Goal: Task Accomplishment & Management: Use online tool/utility

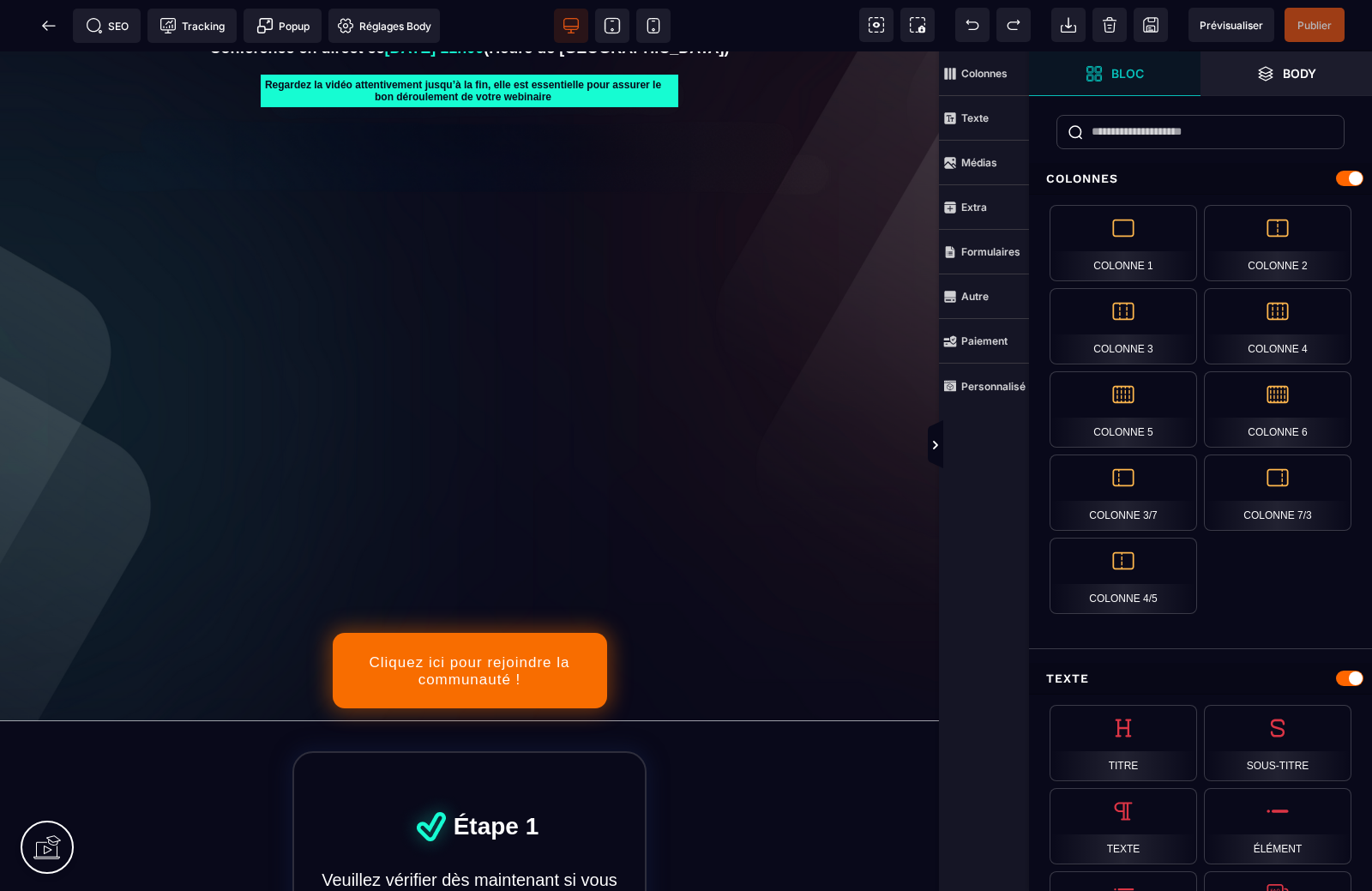
click at [532, 381] on div at bounding box center [469, 356] width 888 height 499
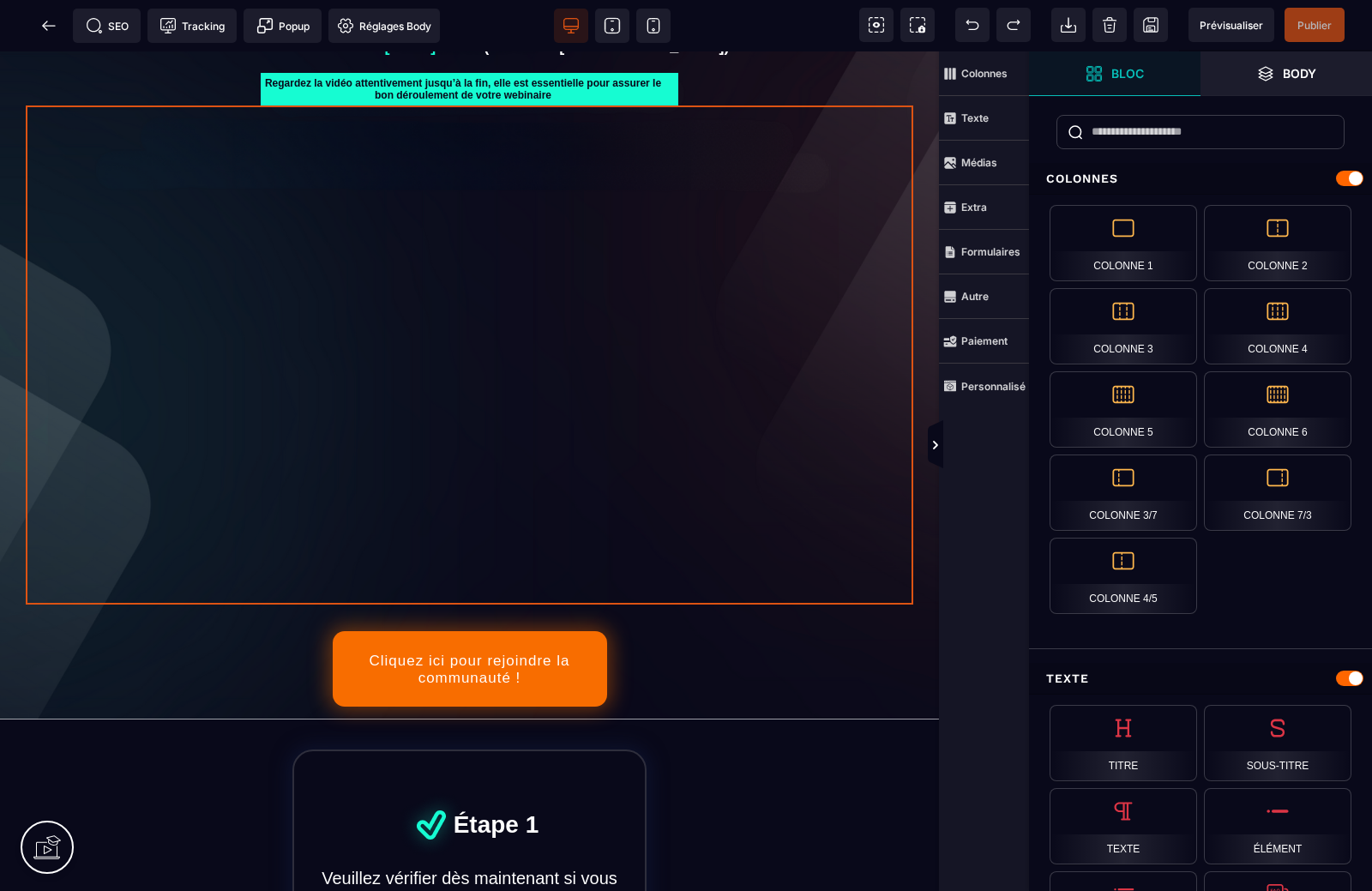
select select "*"
select select "**"
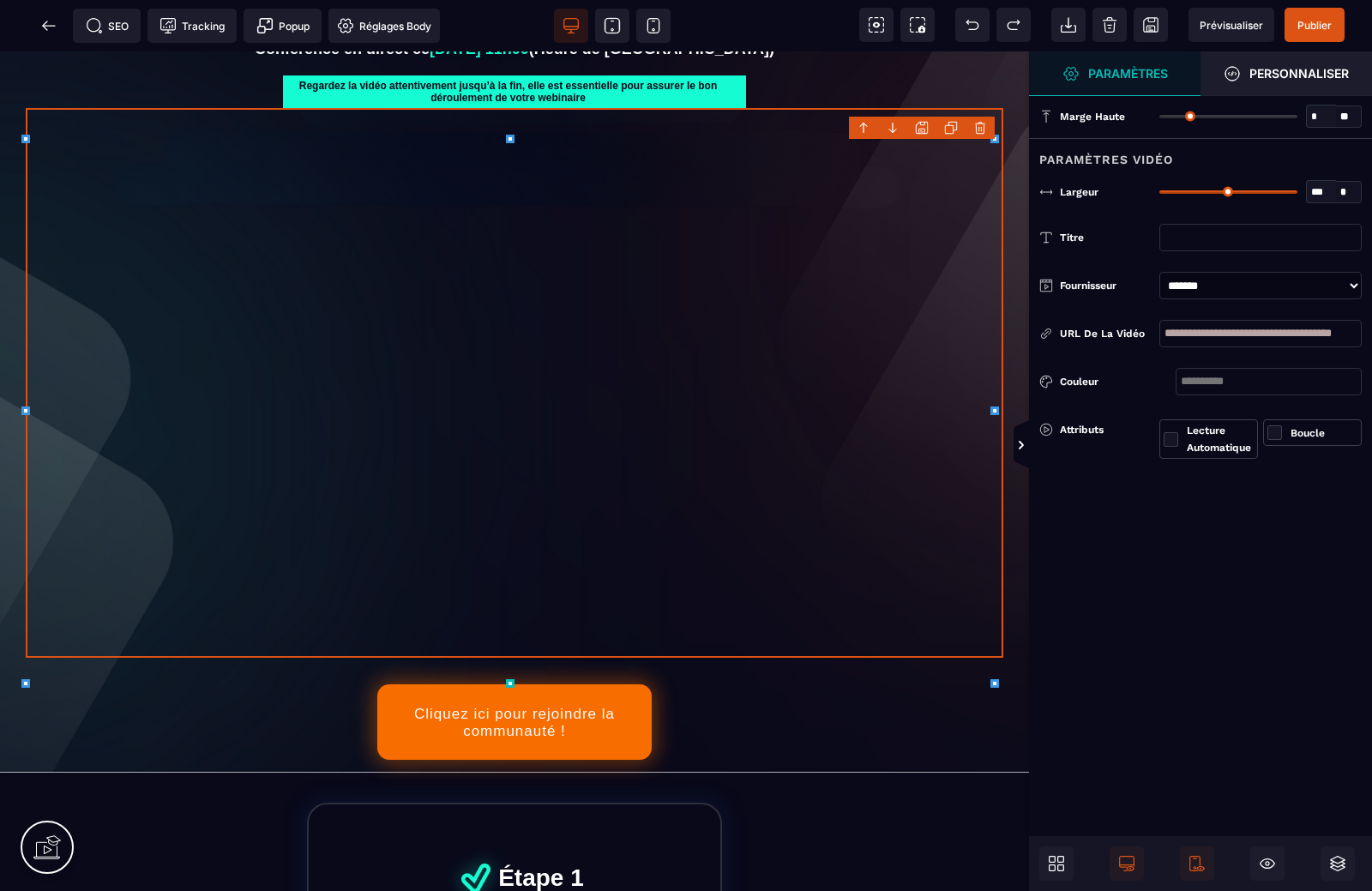
scroll to position [88, 0]
click at [599, 366] on div at bounding box center [514, 381] width 978 height 549
click at [1211, 330] on input "**********" at bounding box center [1260, 333] width 203 height 27
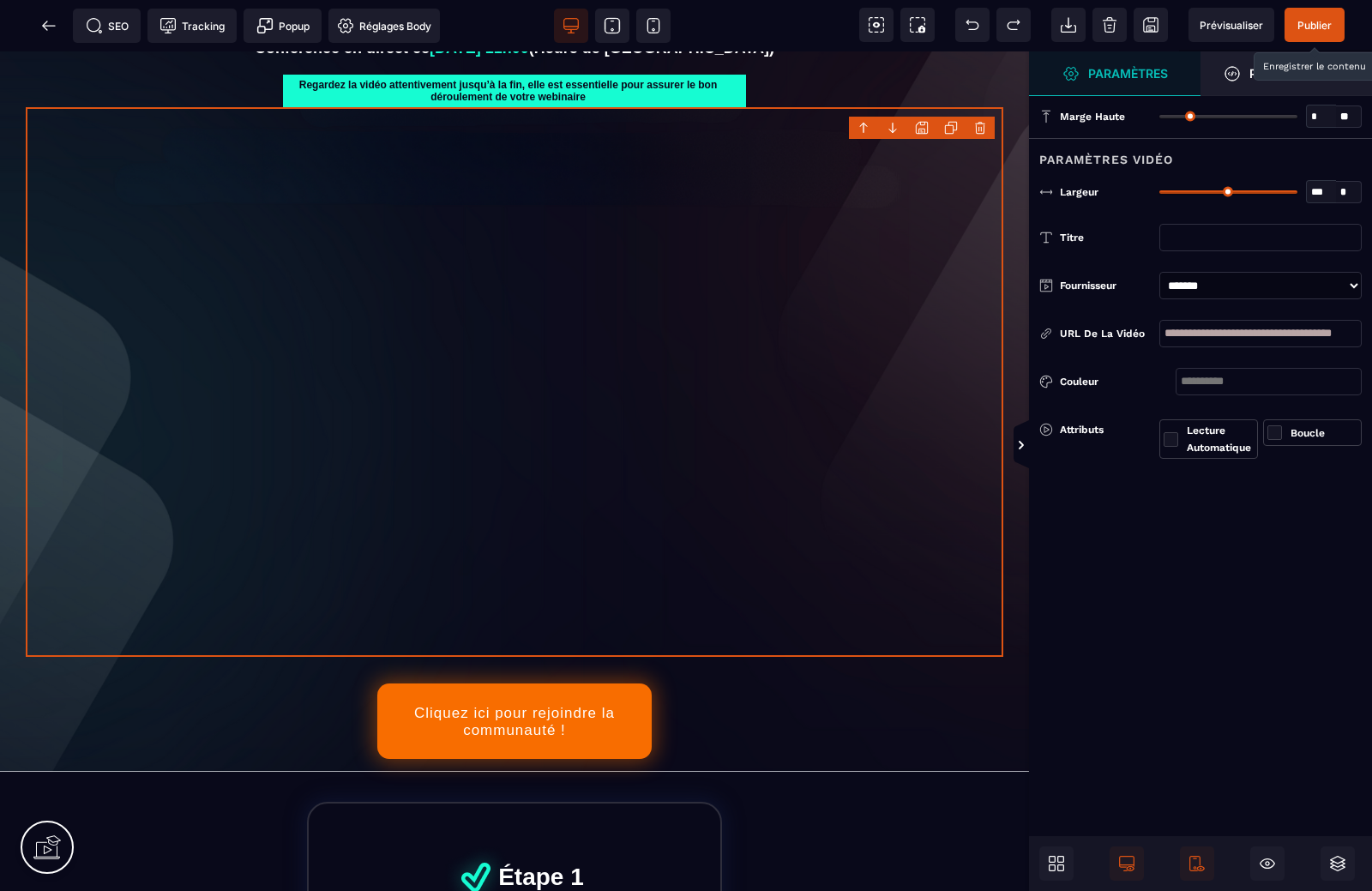
click at [1319, 25] on span "Publier" at bounding box center [1315, 25] width 35 height 13
click at [35, 28] on div "SEO Tracking Popup Réglages Body" at bounding box center [225, 25] width 442 height 35
click at [52, 28] on div "SEO Tracking Popup Réglages Body" at bounding box center [225, 25] width 442 height 35
click at [45, 27] on div "SEO Tracking Popup Réglages Body" at bounding box center [225, 25] width 442 height 35
click at [49, 25] on icon at bounding box center [48, 25] width 13 height 1
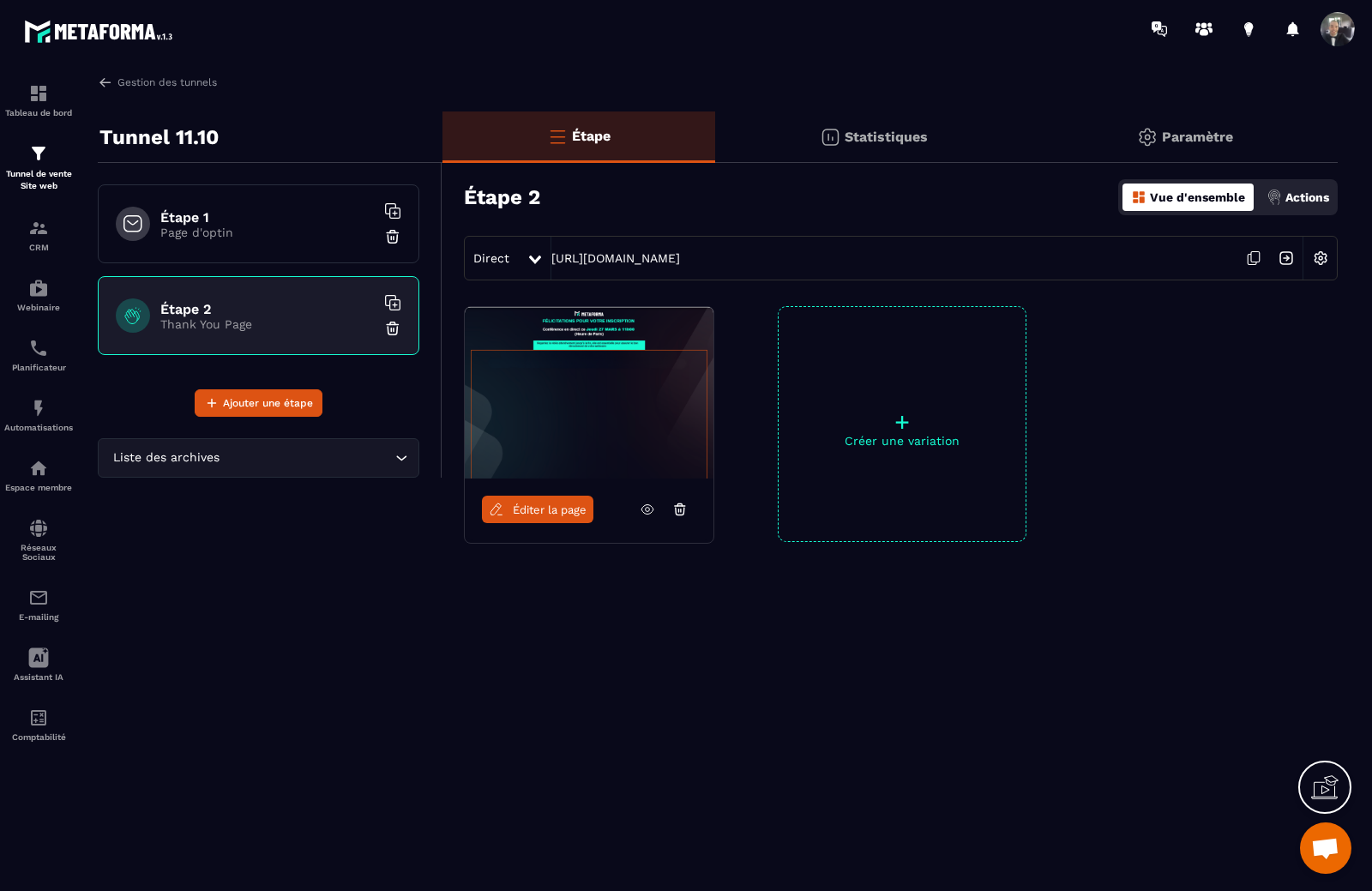
click at [310, 458] on input "Search for option" at bounding box center [306, 458] width 168 height 19
click at [340, 575] on div "Tunnel 11.10 Étape 1 Page d'optin Étape 2 Thank You Page Ajouter une étape List…" at bounding box center [270, 387] width 344 height 550
click at [1103, 477] on div at bounding box center [1214, 424] width 249 height 236
click at [264, 216] on h6 "Étape 1" at bounding box center [267, 217] width 214 height 16
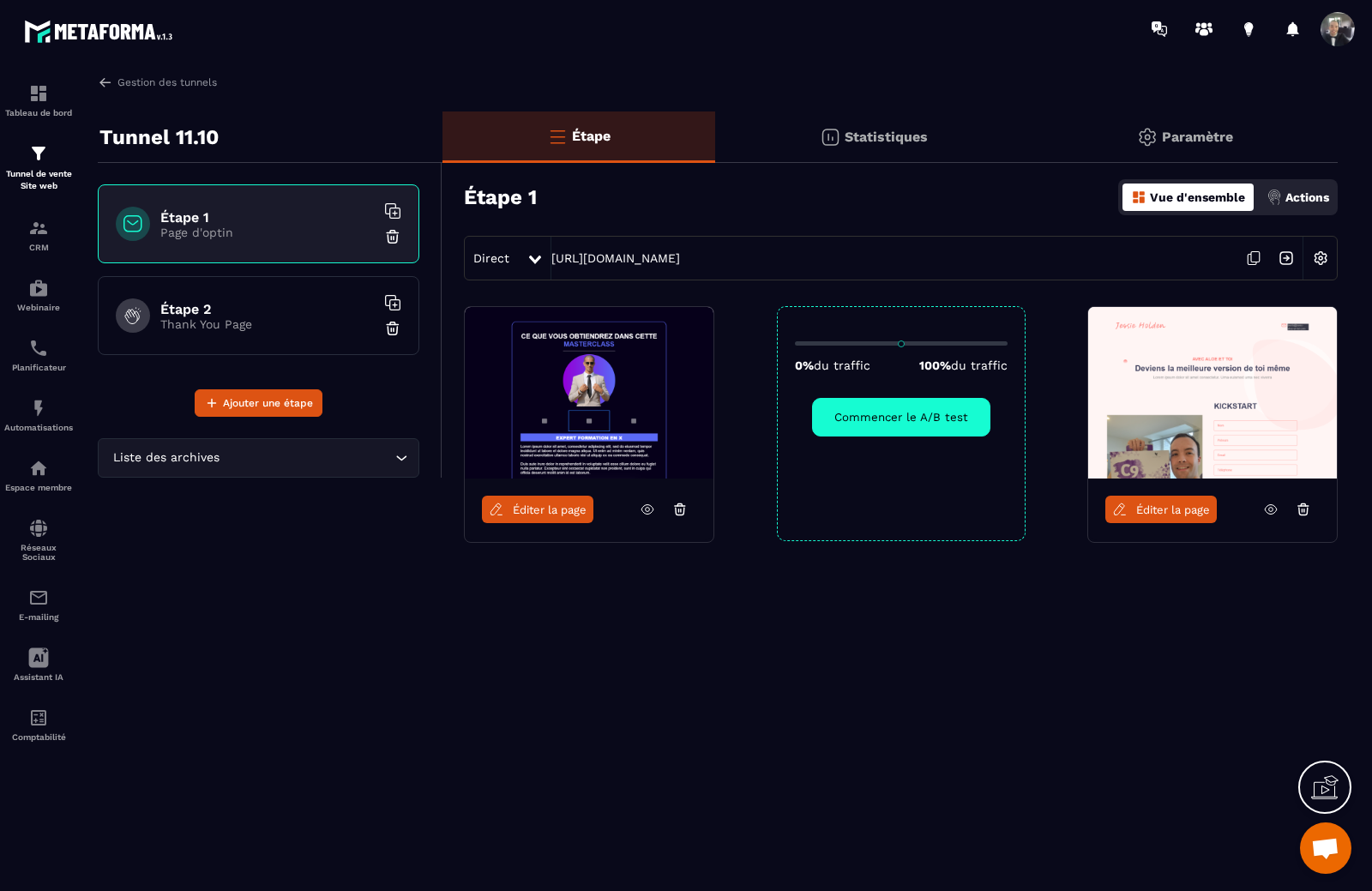
click at [321, 307] on h6 "Étape 2" at bounding box center [267, 309] width 214 height 16
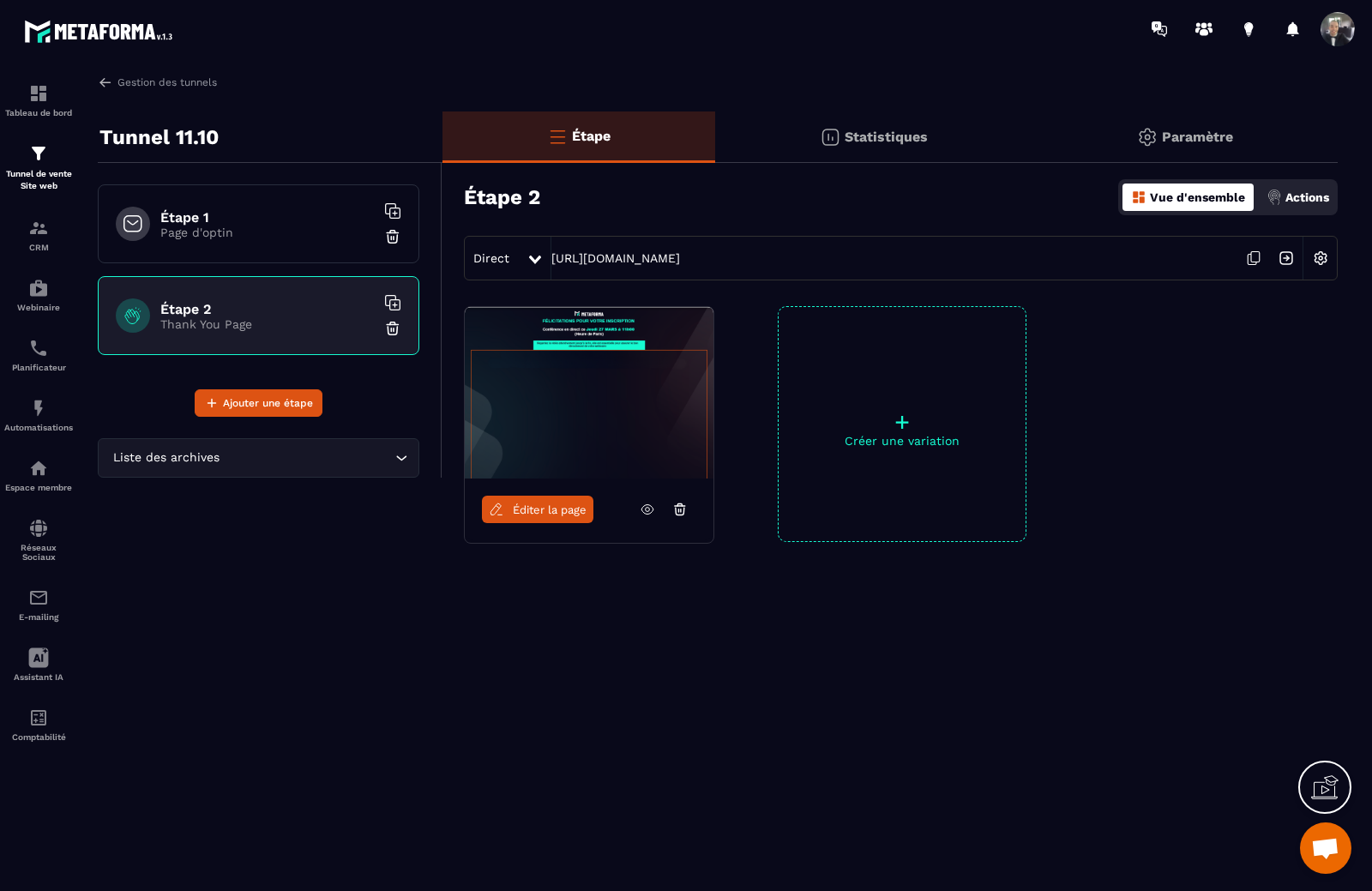
click at [243, 220] on h6 "Étape 1" at bounding box center [267, 217] width 214 height 16
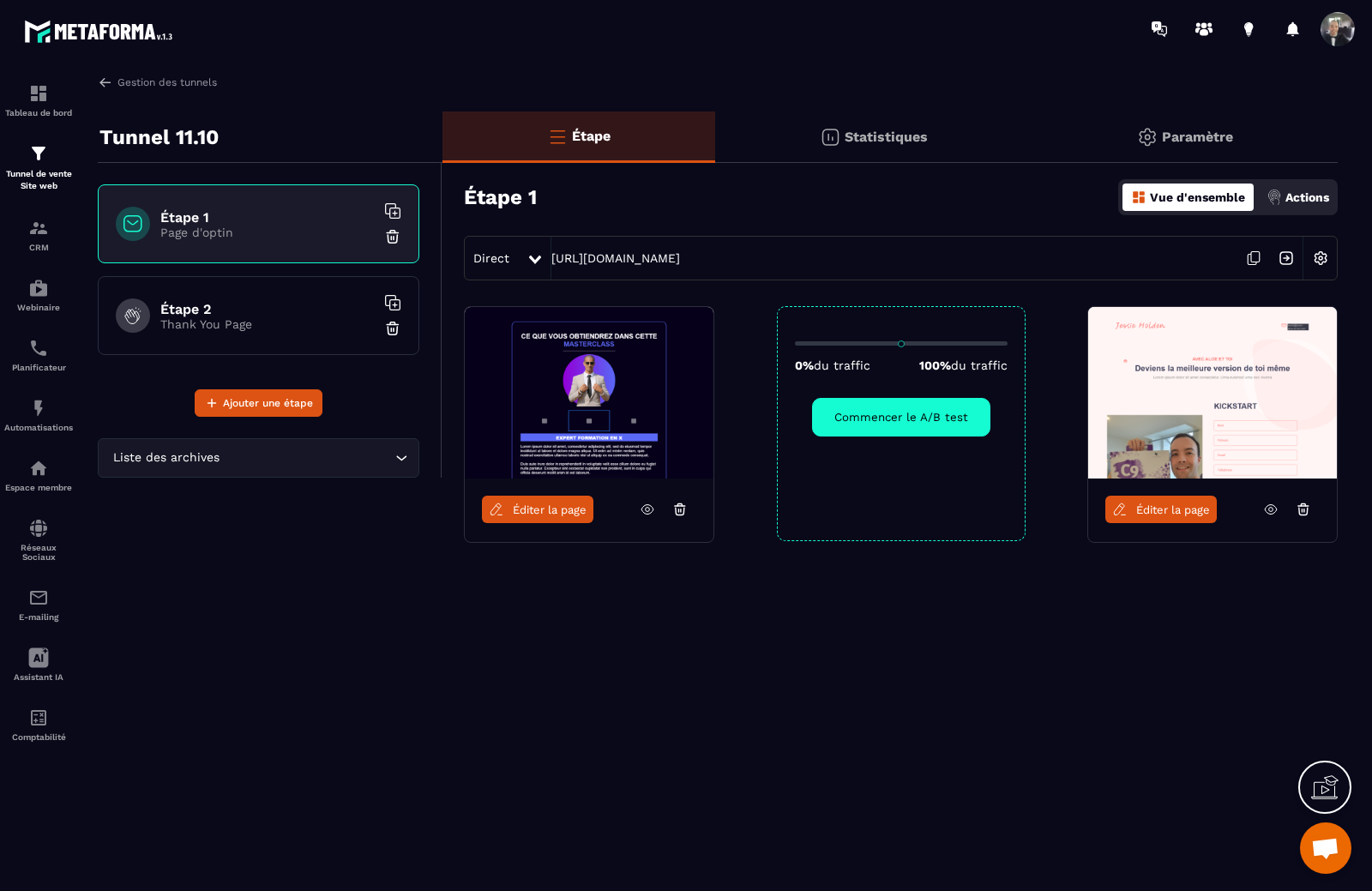
click at [295, 307] on h6 "Étape 2" at bounding box center [267, 309] width 214 height 16
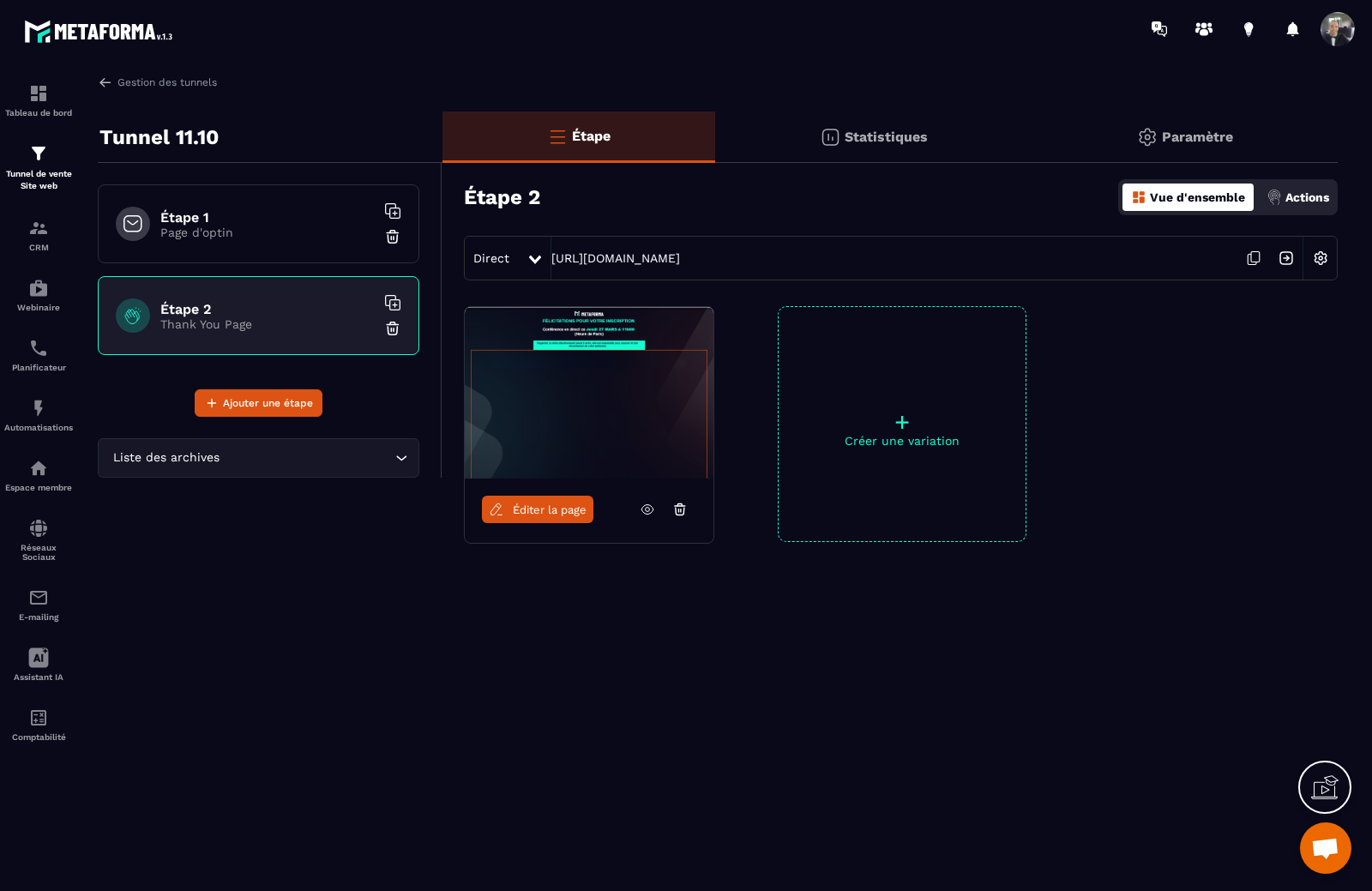
click at [1319, 261] on img at bounding box center [1321, 258] width 33 height 33
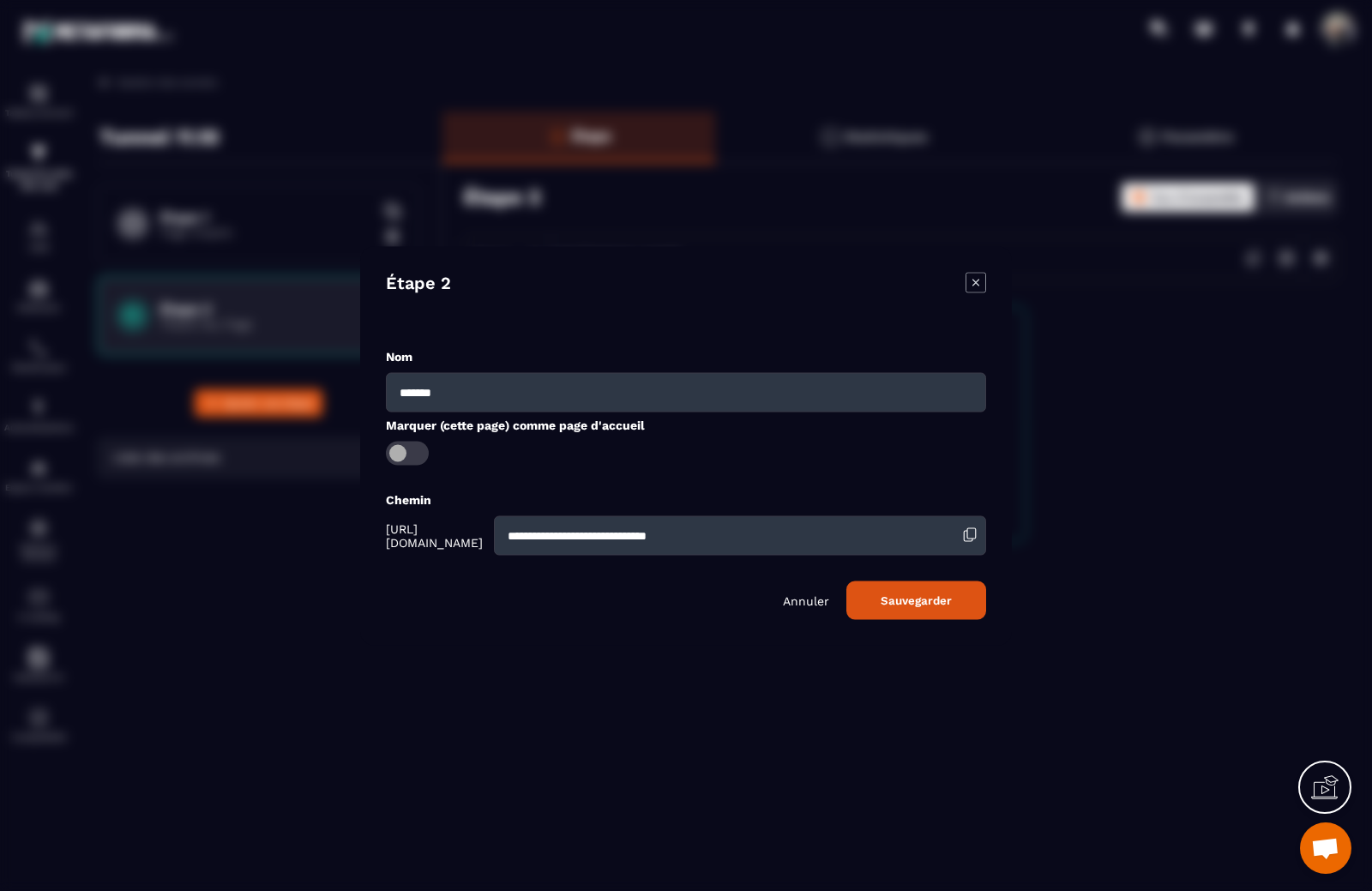
click at [974, 284] on icon "Modal window" at bounding box center [976, 282] width 7 height 7
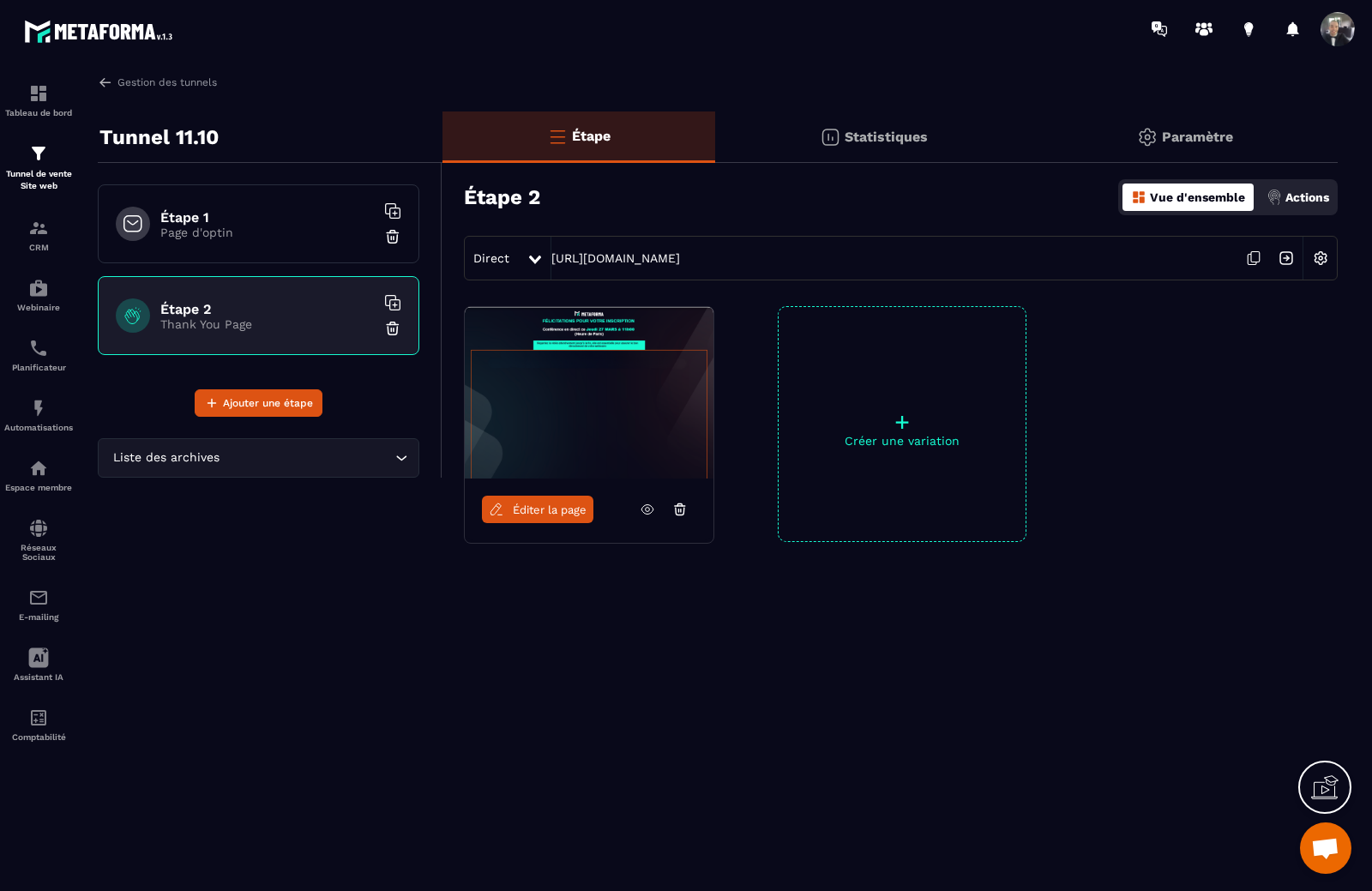
click at [1190, 261] on div "Direct [URL][DOMAIN_NAME]" at bounding box center [901, 258] width 874 height 45
click at [238, 213] on h6 "Étape 1" at bounding box center [267, 217] width 214 height 16
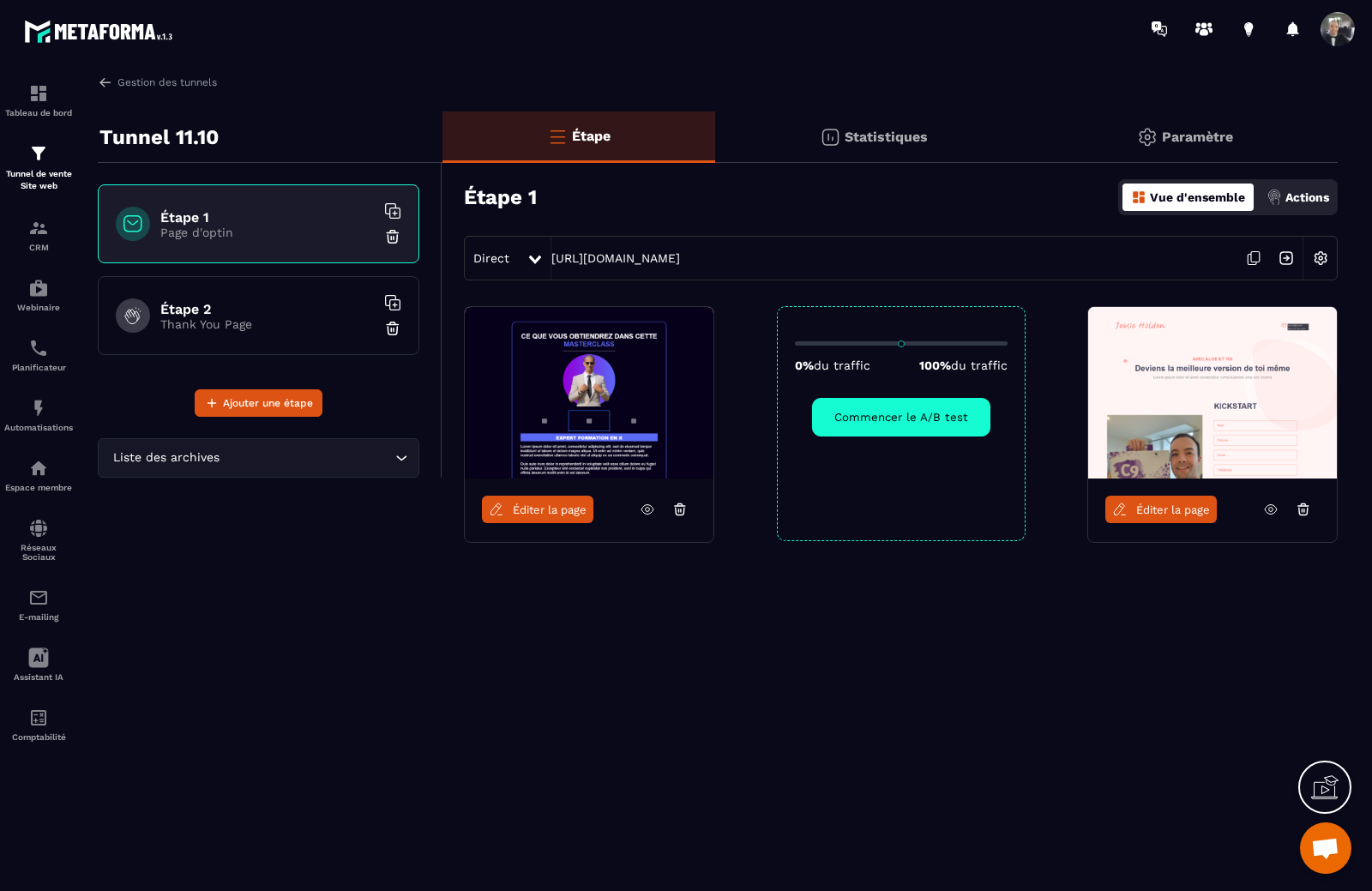
click at [1288, 197] on p "Actions" at bounding box center [1307, 197] width 44 height 14
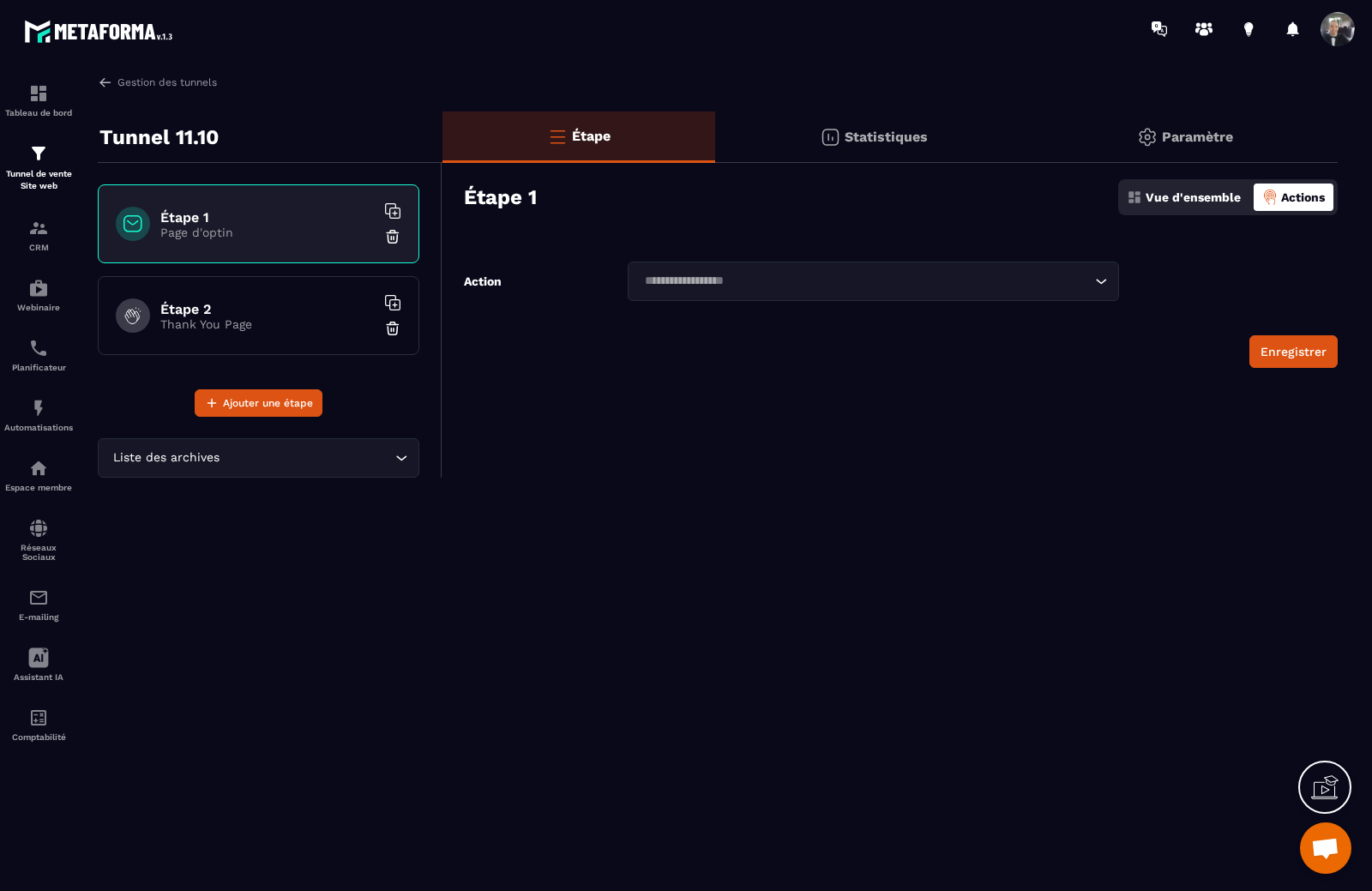
click at [955, 275] on input "Search for option" at bounding box center [864, 281] width 452 height 19
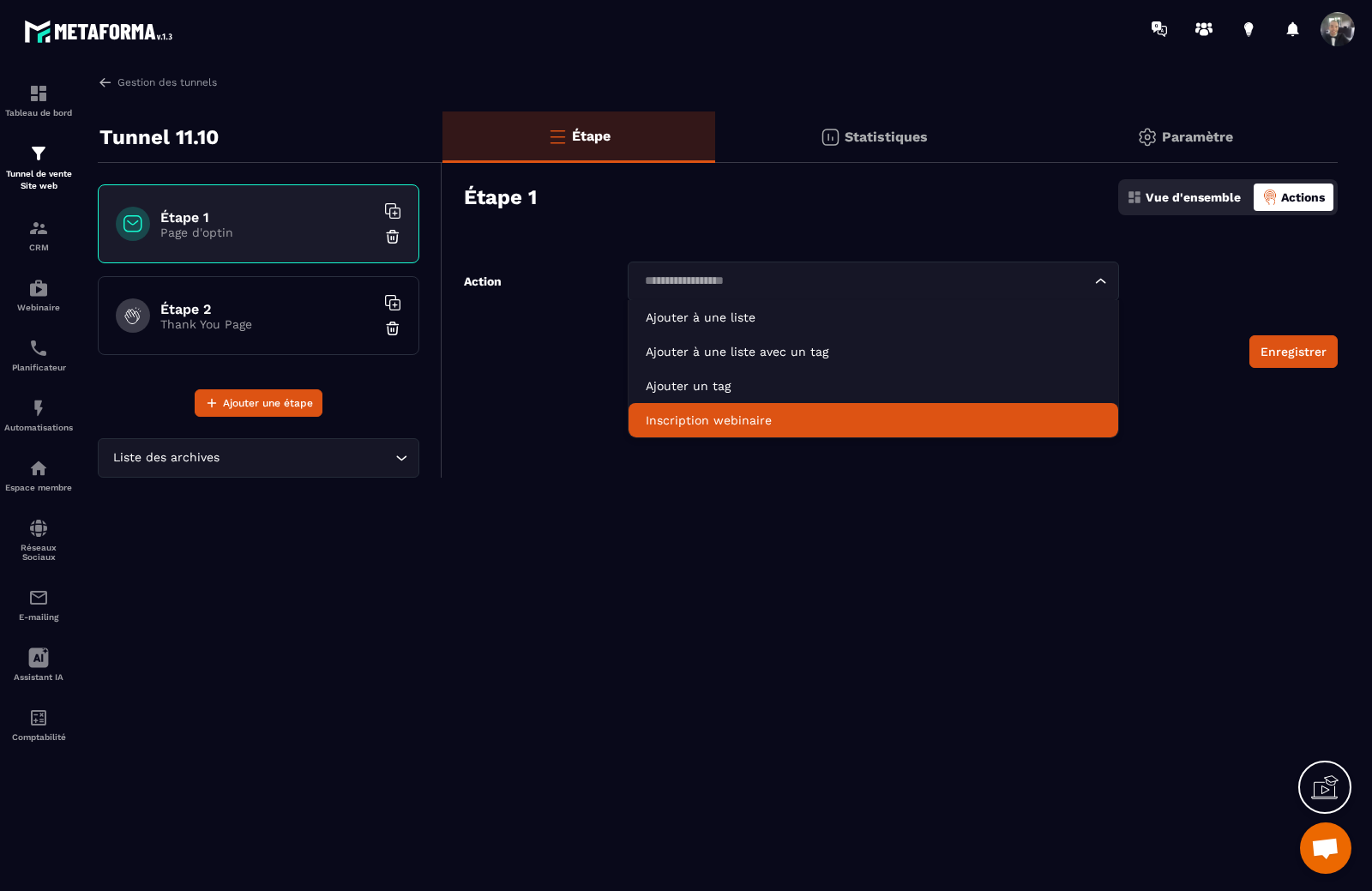
click at [719, 453] on div "Étape Statistiques Paramètre Étape 1 Vue d'ensemble Actions Action Loading... A…" at bounding box center [890, 294] width 895 height 366
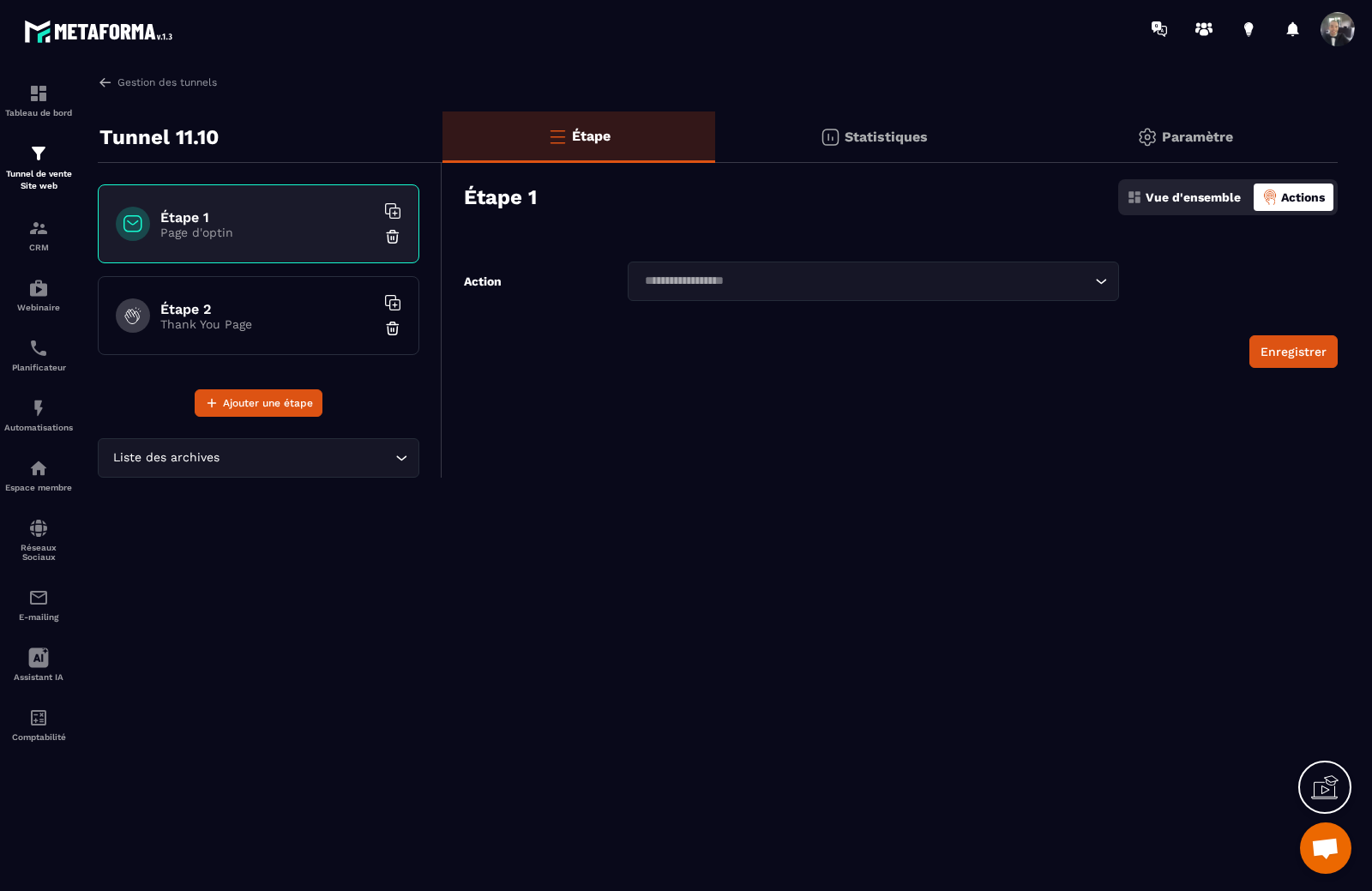
click at [1201, 208] on div "Vue d'ensemble" at bounding box center [1183, 197] width 123 height 27
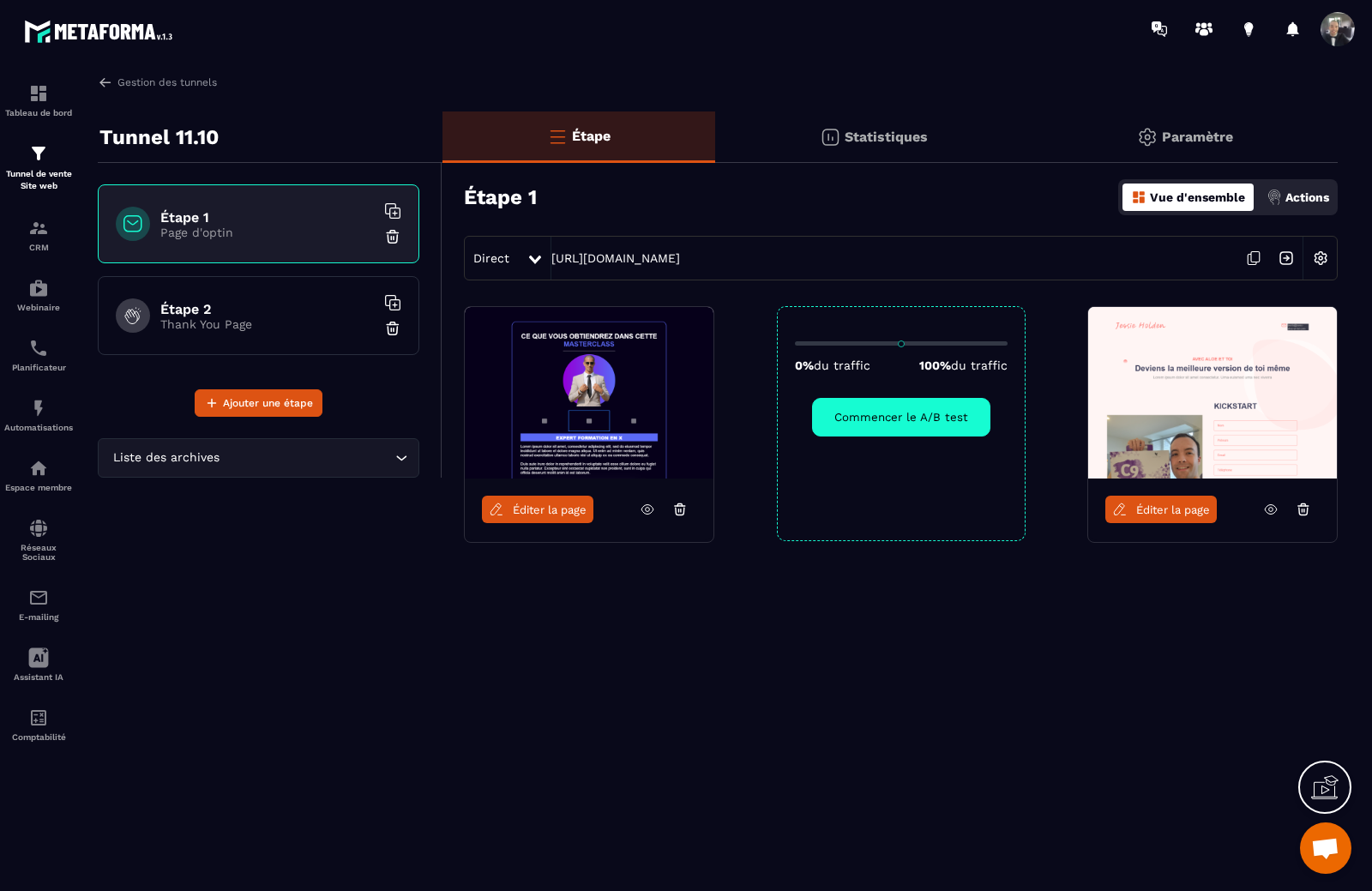
click at [1293, 196] on p "Actions" at bounding box center [1307, 197] width 44 height 14
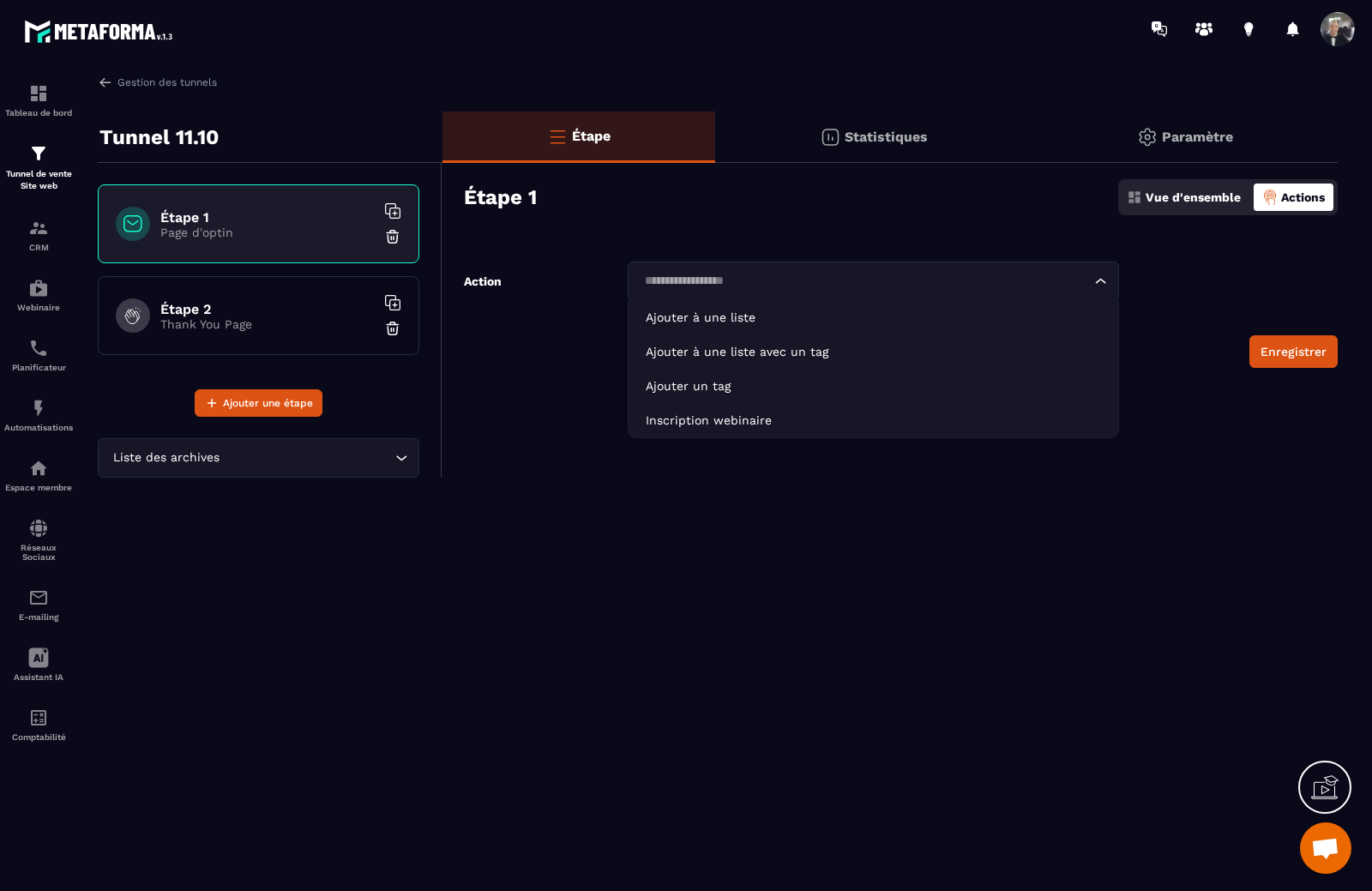
click at [906, 282] on input "Search for option" at bounding box center [864, 281] width 452 height 19
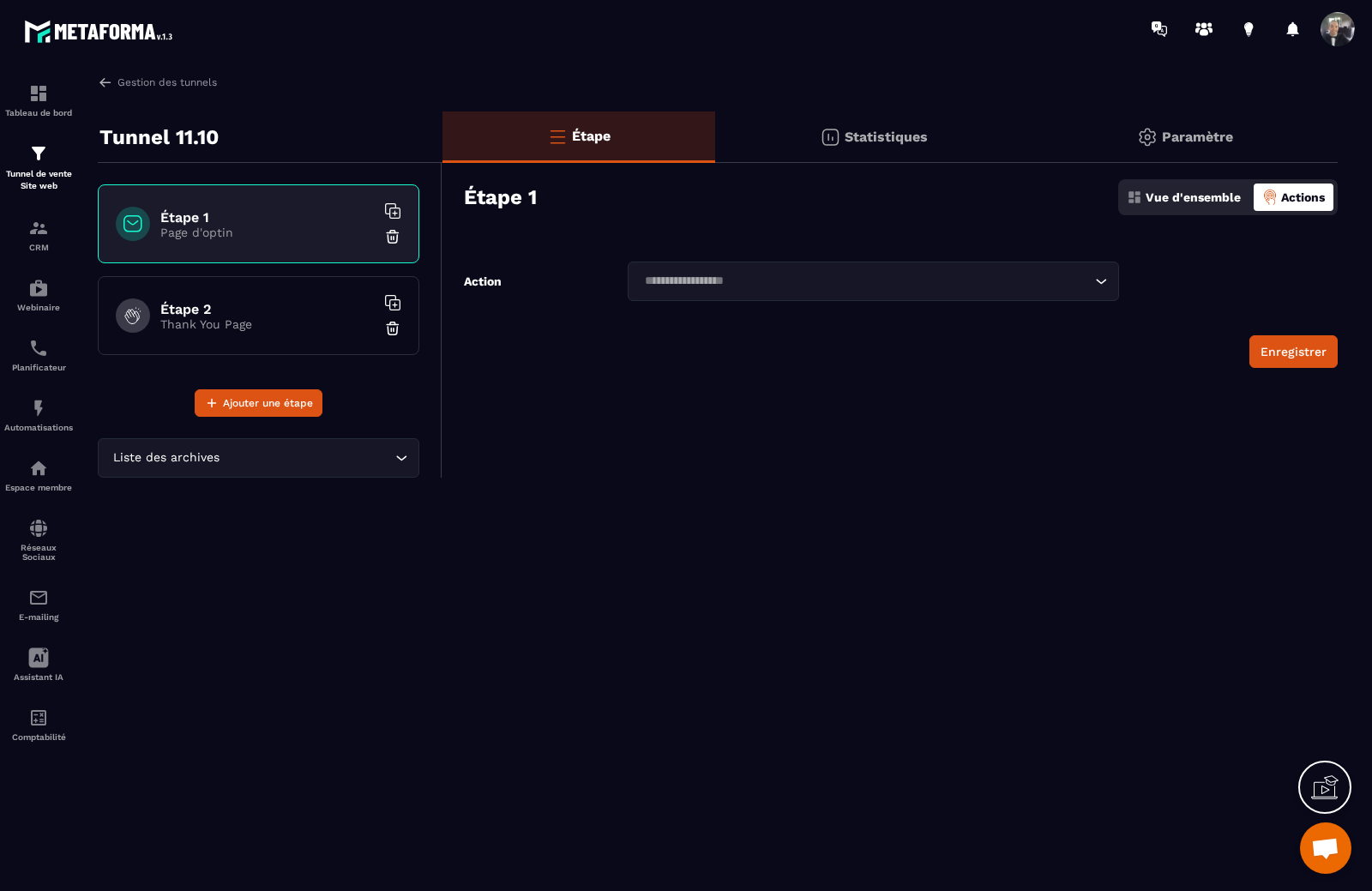
click at [731, 516] on div "Gestion des tunnels Tunnel 11.10 Étape 1 Page d'optin Étape 2 Thank You Page Aj…" at bounding box center [718, 479] width 1275 height 809
click at [305, 314] on h6 "Étape 2" at bounding box center [267, 309] width 214 height 16
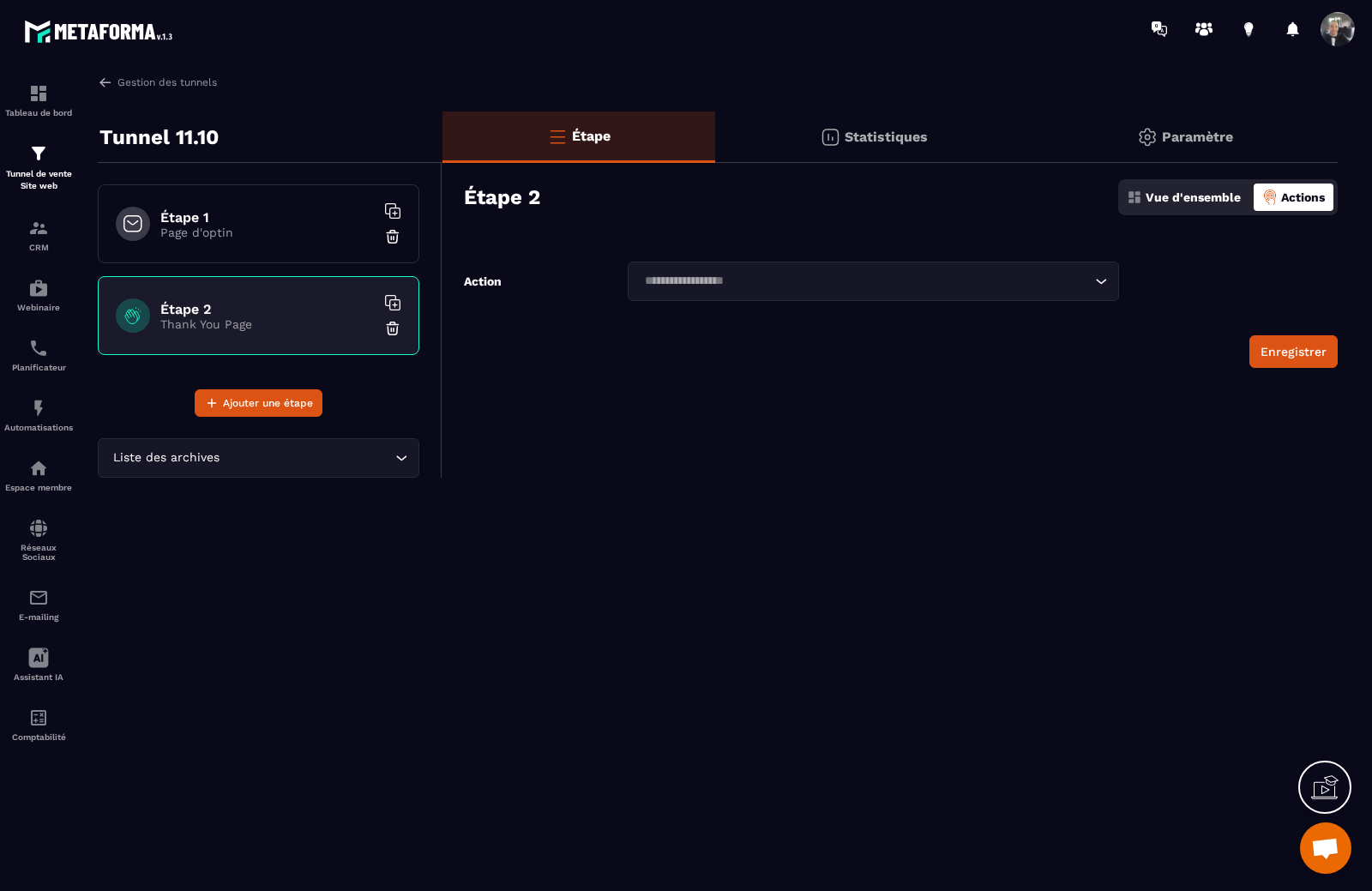
click at [1225, 196] on p "Vue d'ensemble" at bounding box center [1193, 197] width 95 height 14
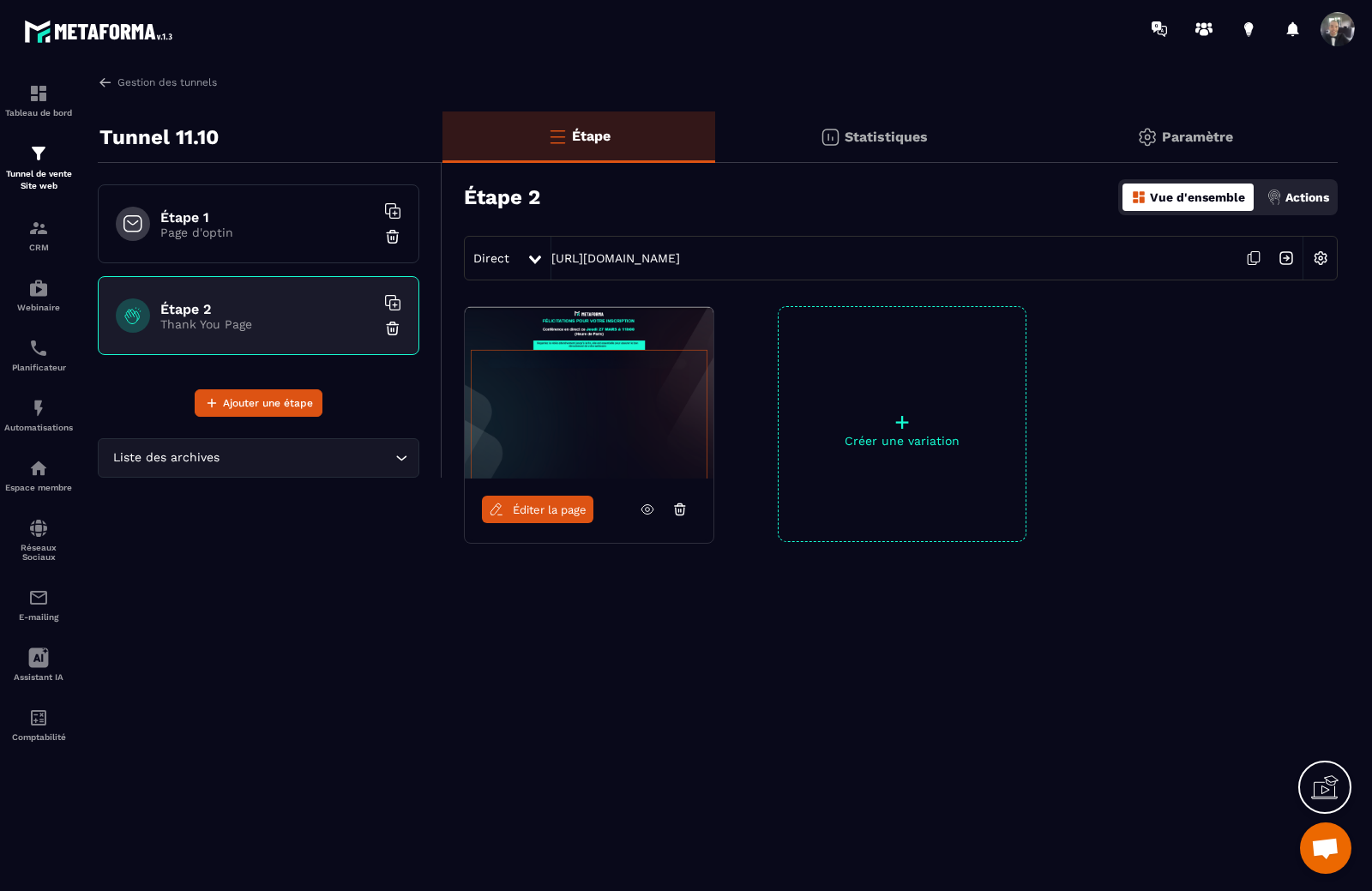
click at [1288, 198] on p "Actions" at bounding box center [1307, 197] width 44 height 14
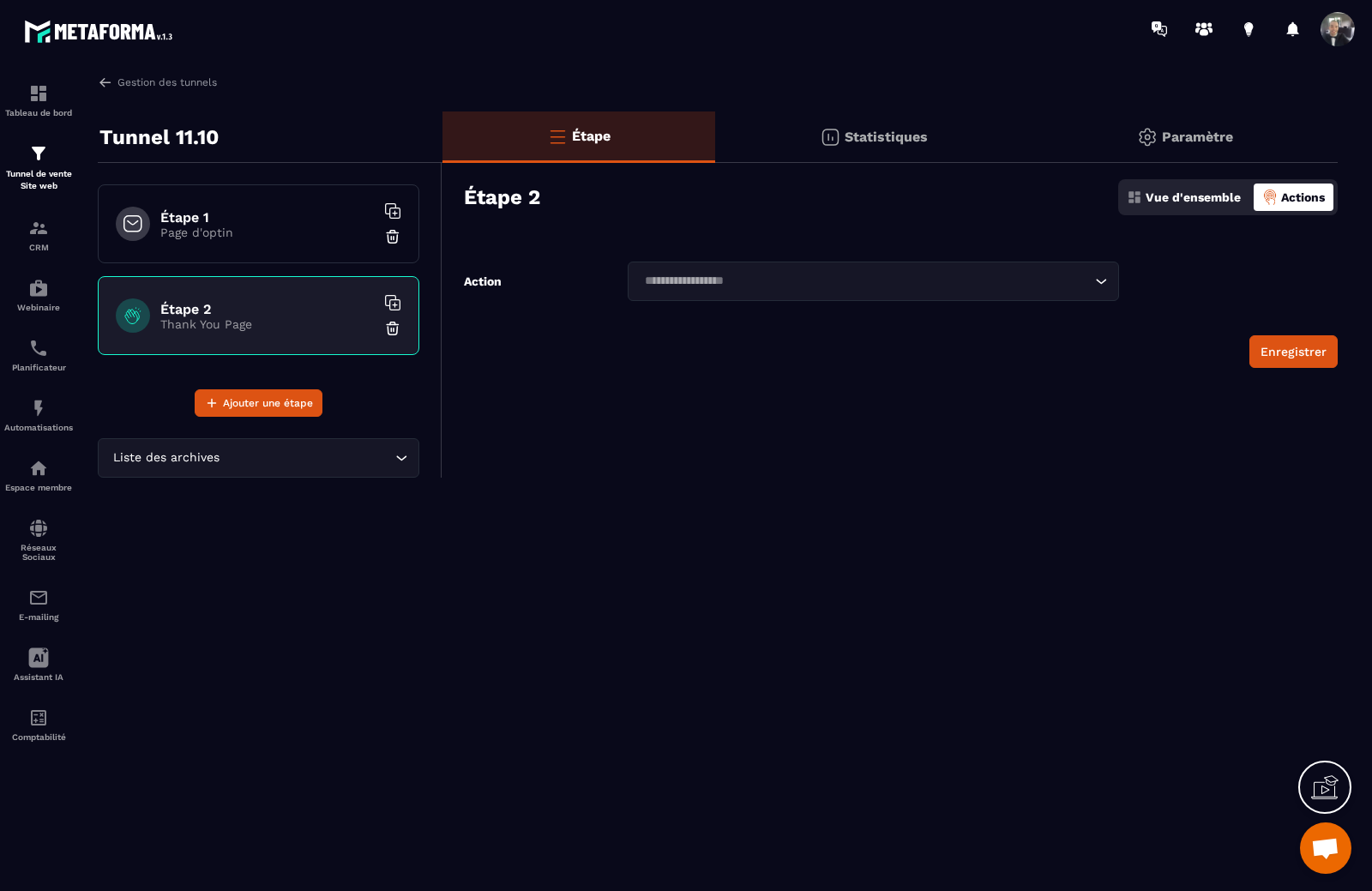
click at [846, 466] on div "Étape Statistiques Paramètre Étape 2 Vue d'ensemble Actions Action Loading... E…" at bounding box center [890, 294] width 895 height 366
click at [26, 355] on div "Planificateur" at bounding box center [39, 355] width 69 height 35
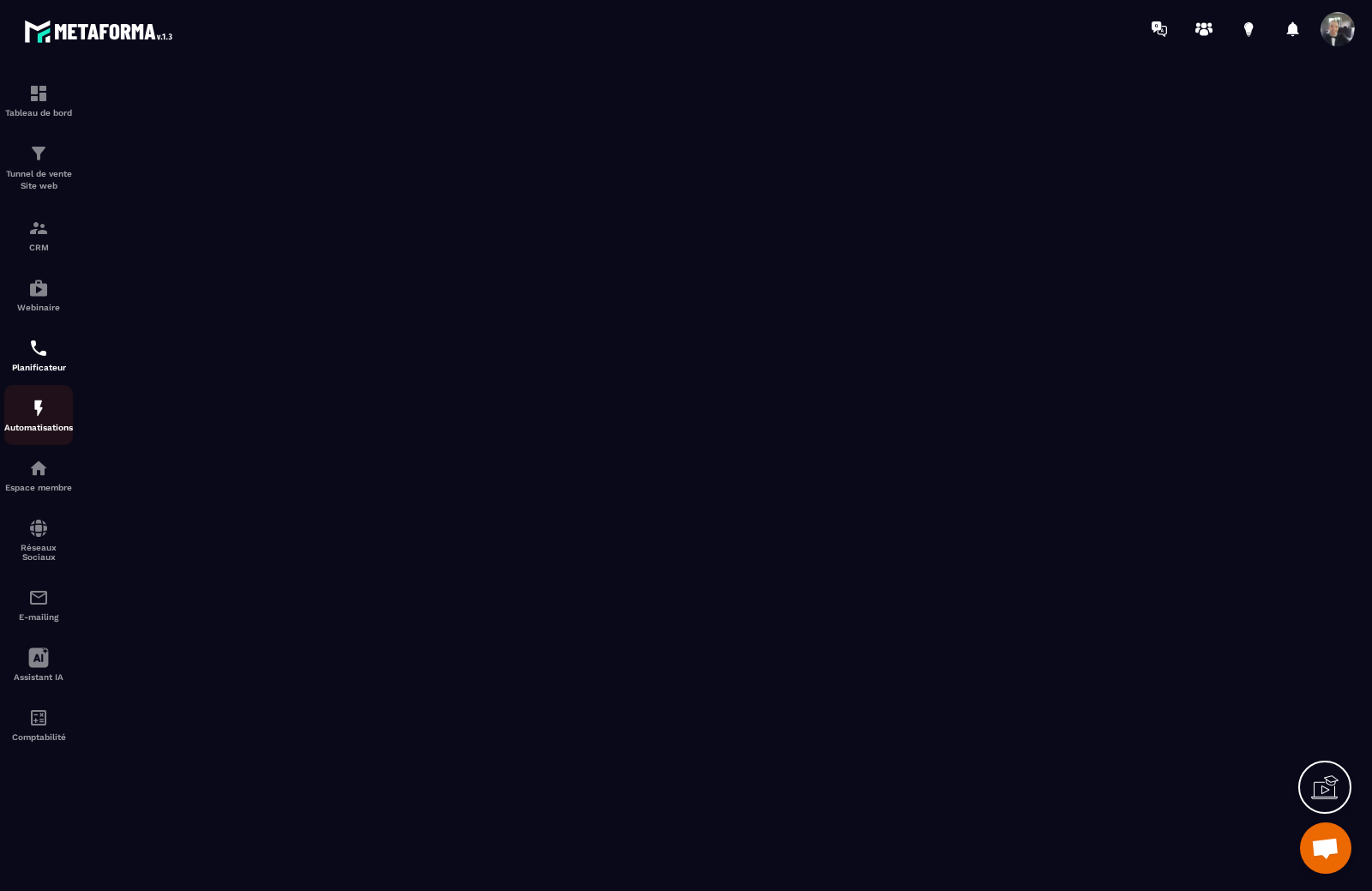
click at [54, 412] on div "Automatisations" at bounding box center [39, 415] width 69 height 35
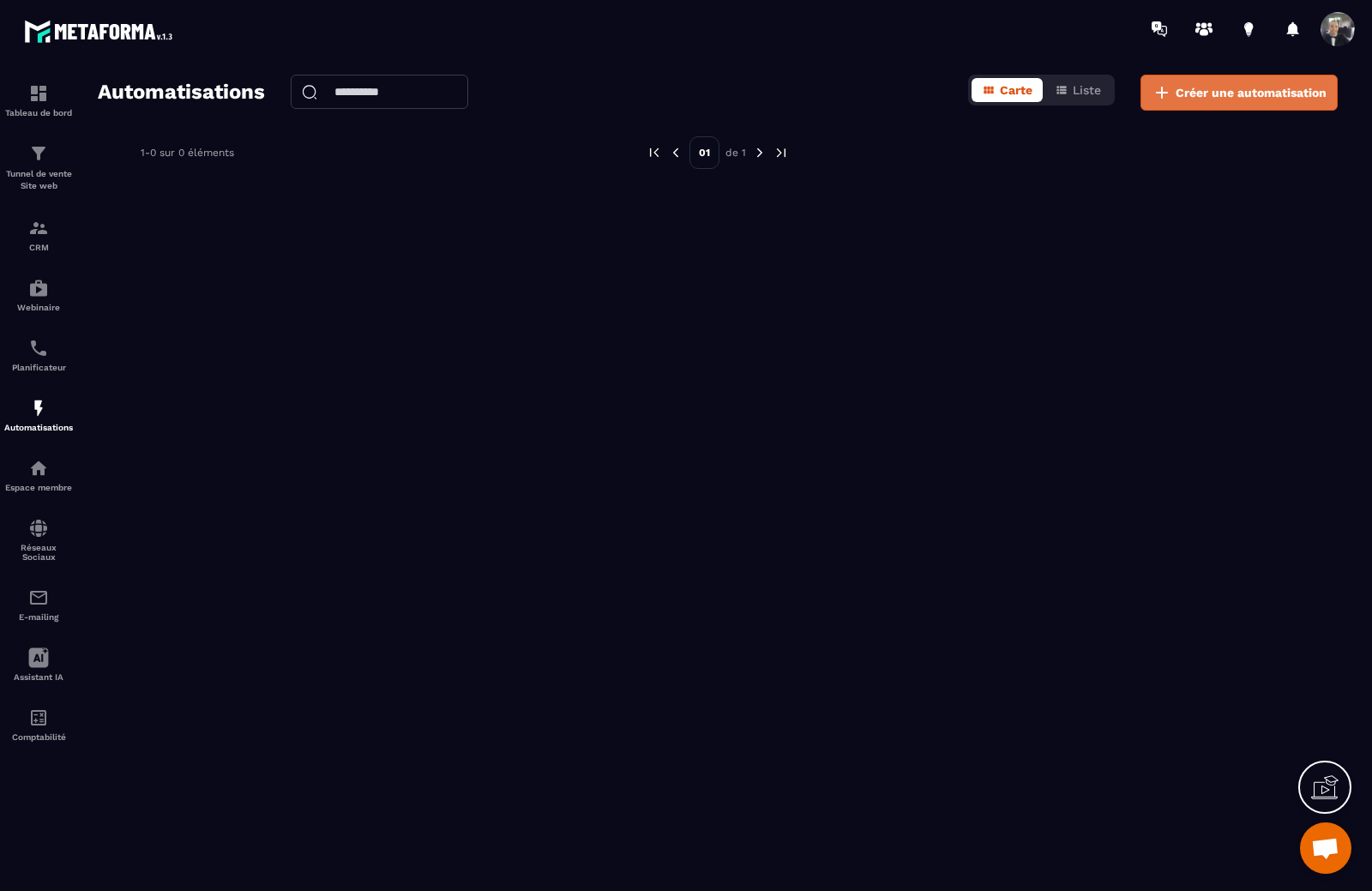
click at [1216, 85] on span "Créer une automatisation" at bounding box center [1251, 92] width 151 height 17
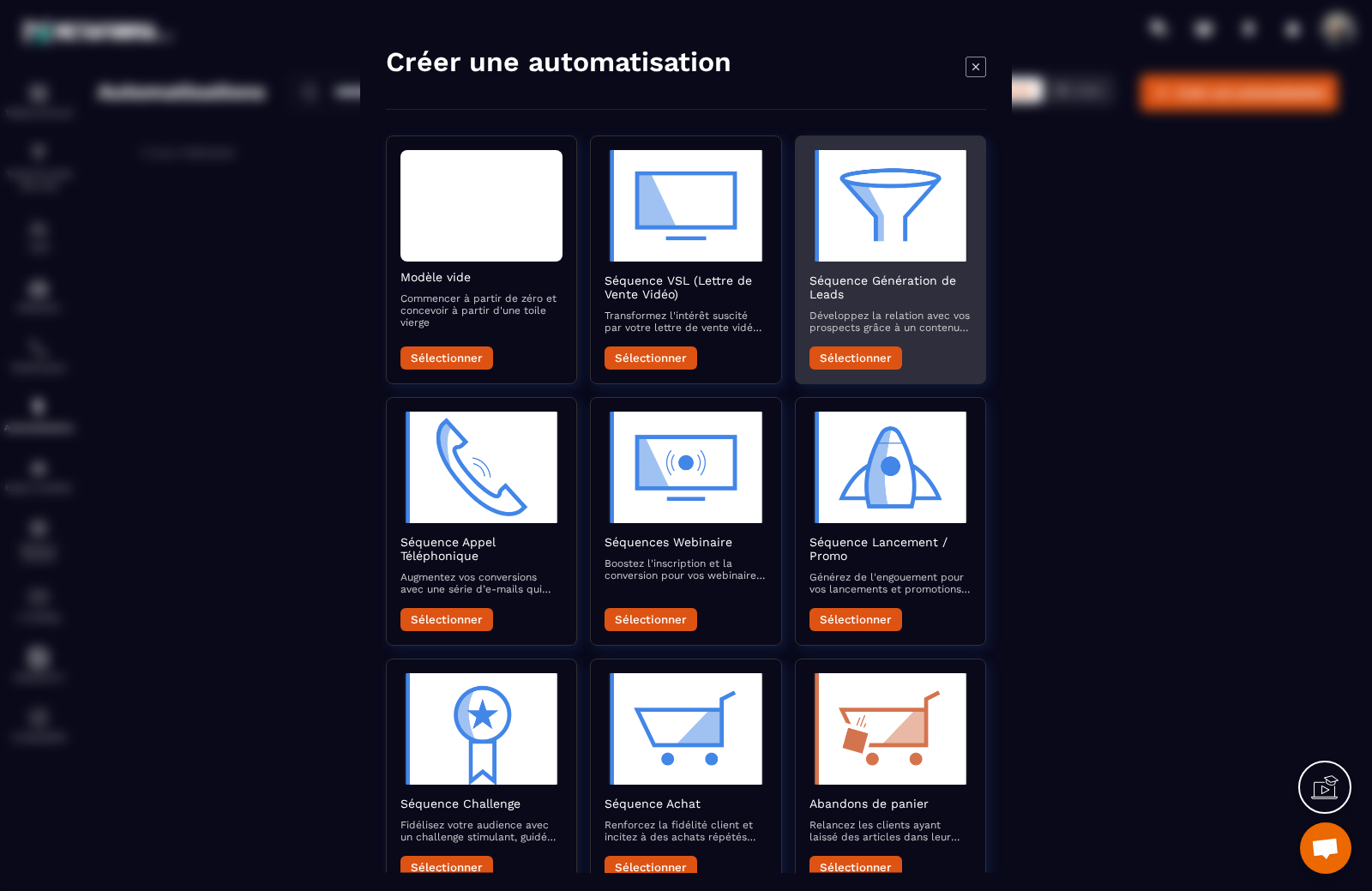
click at [853, 357] on button "Sélectionner" at bounding box center [856, 357] width 93 height 23
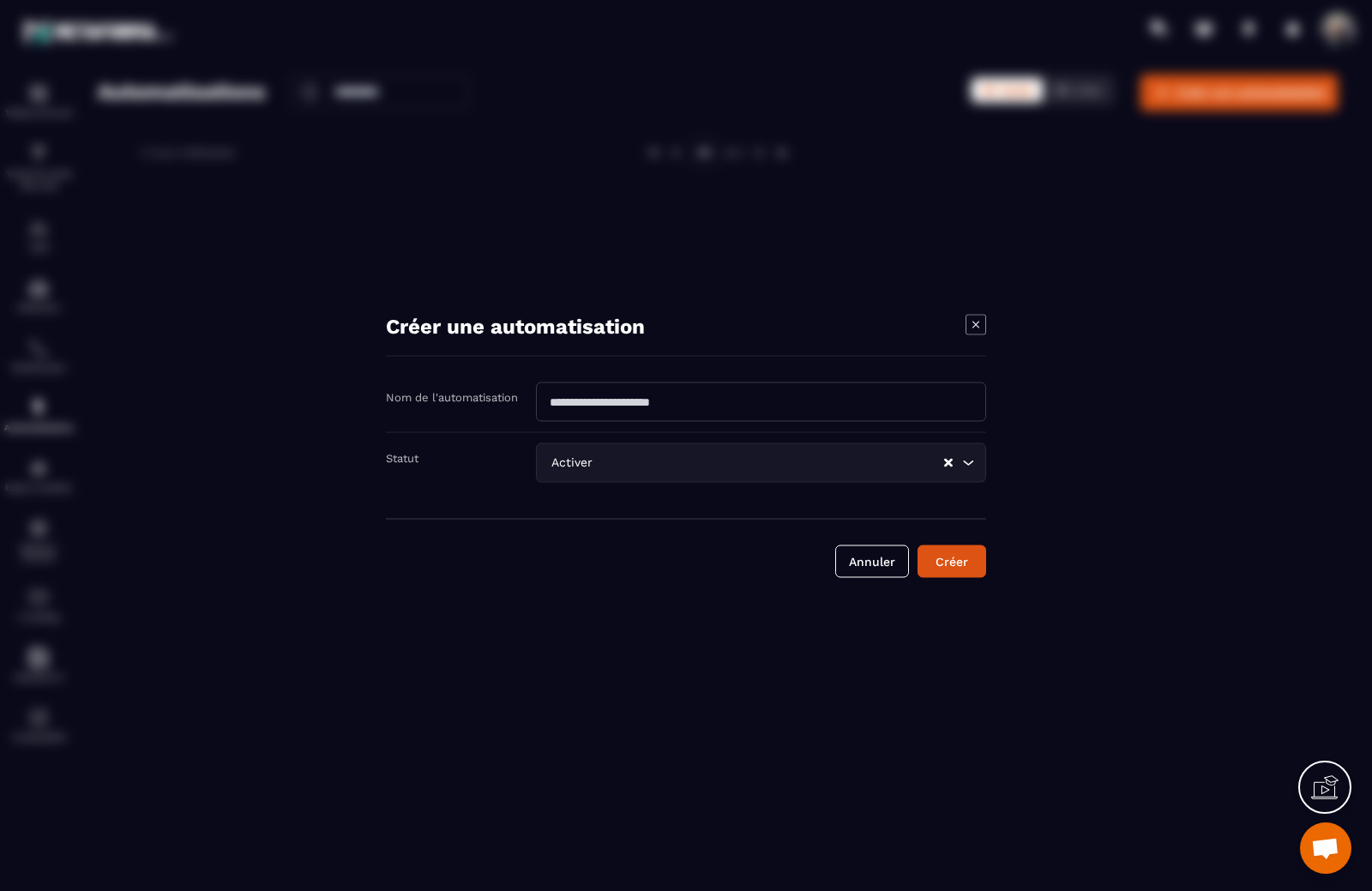
click at [731, 401] on input "Modal window" at bounding box center [761, 401] width 451 height 39
type input "*****"
click at [962, 563] on button "Créer" at bounding box center [952, 560] width 69 height 33
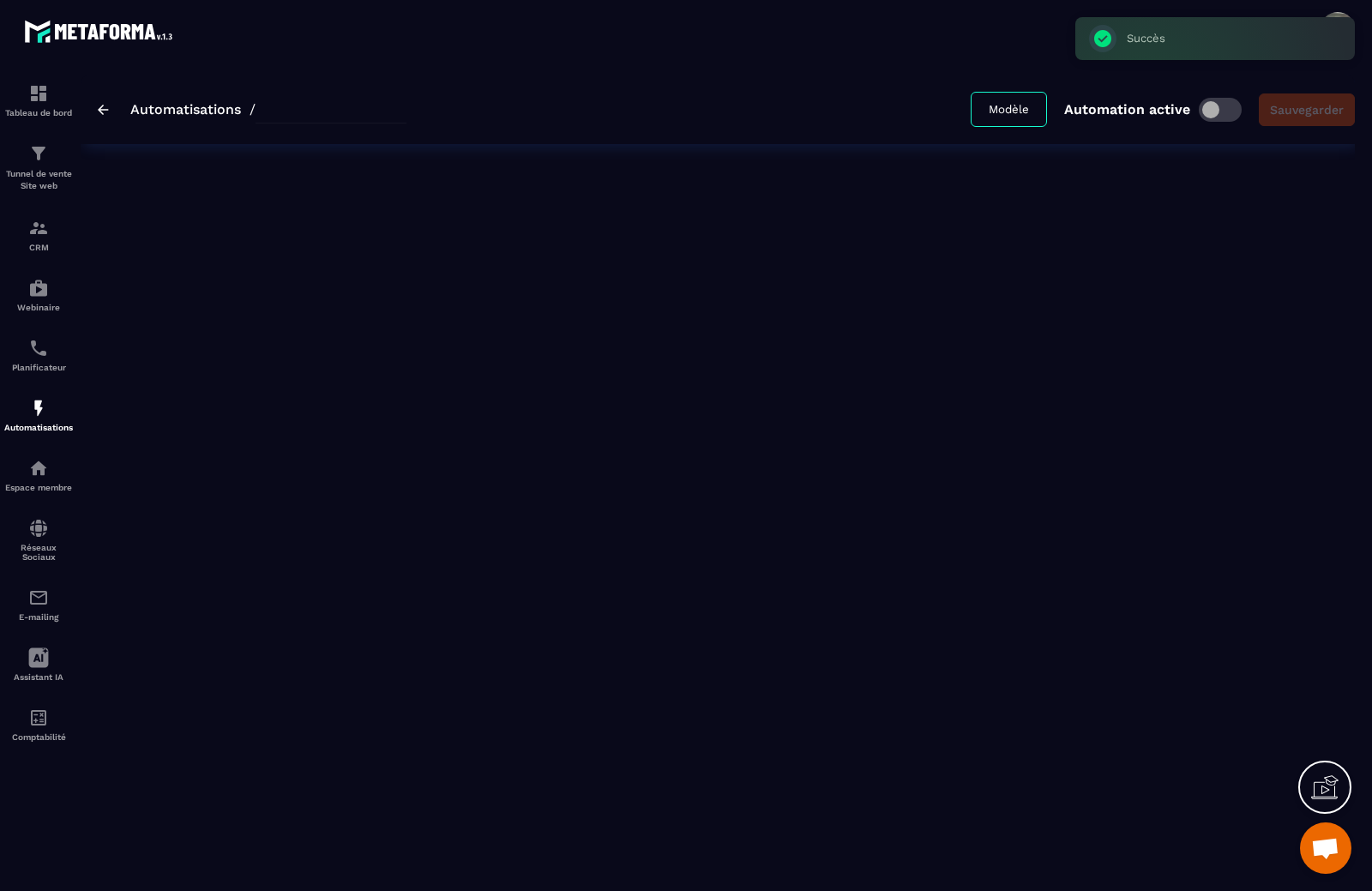
type input "*****"
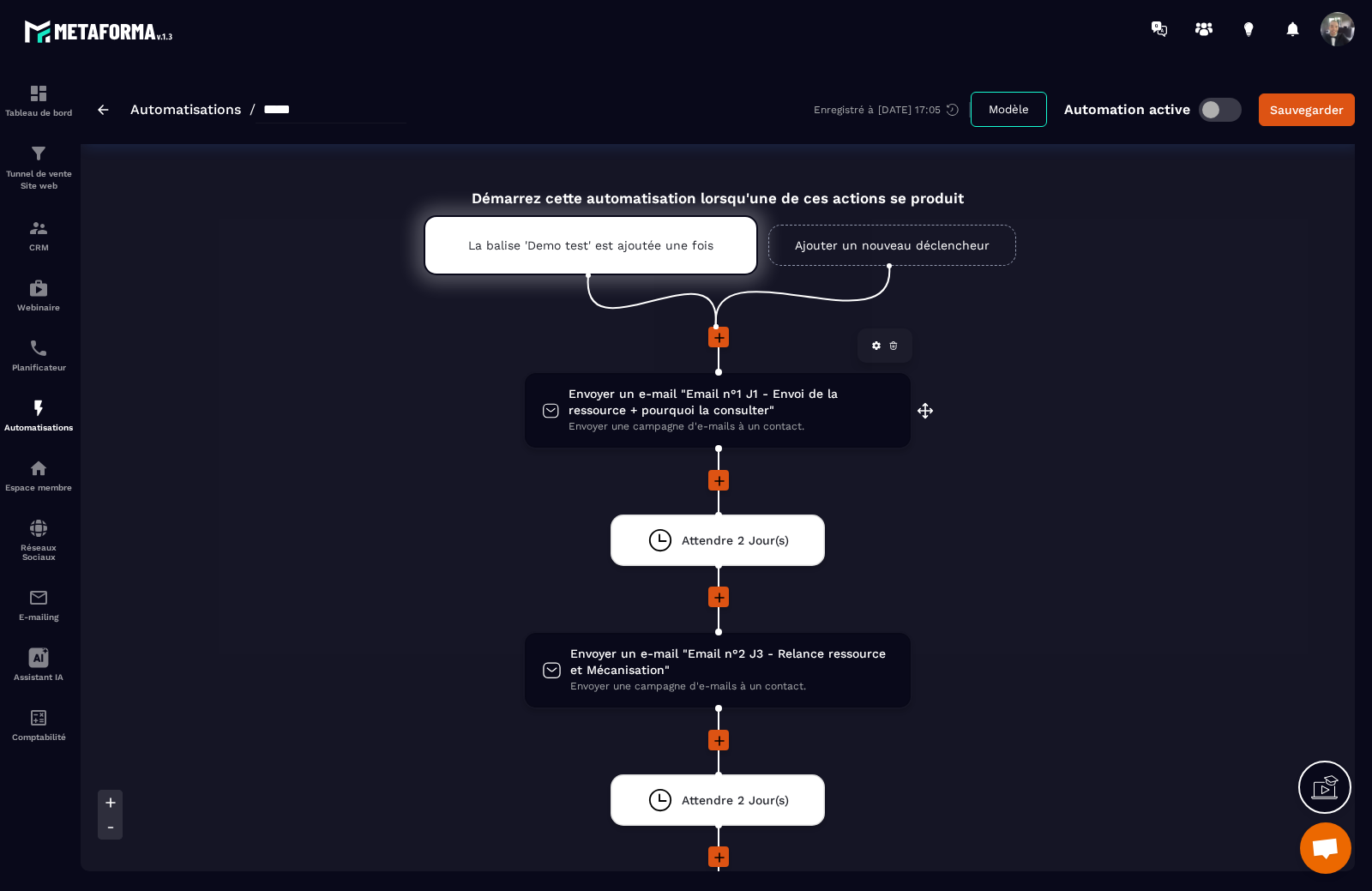
scroll to position [85, 0]
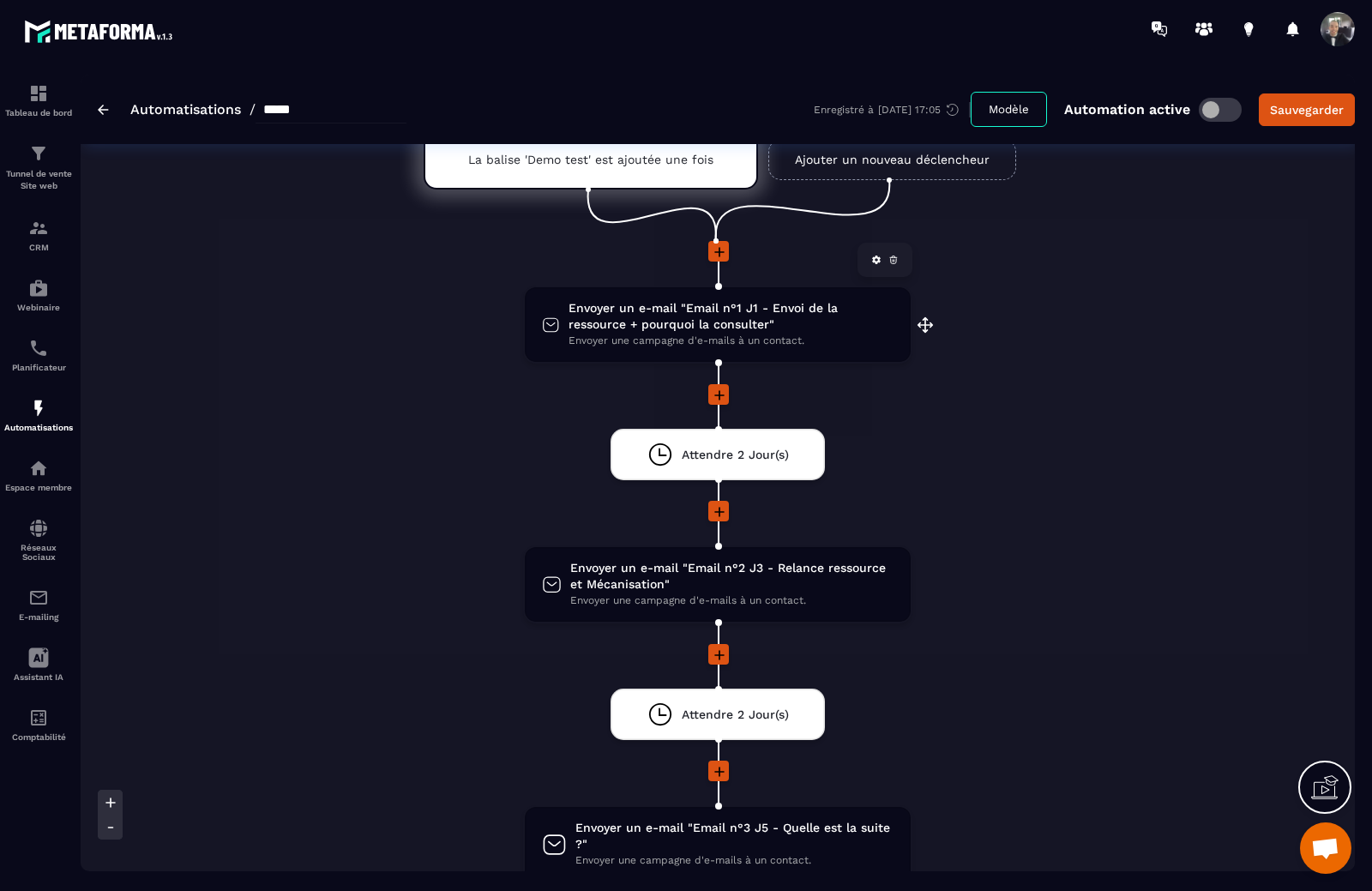
click at [782, 338] on span "Envoyer une campagne d'e-mails à un contact." at bounding box center [731, 341] width 325 height 16
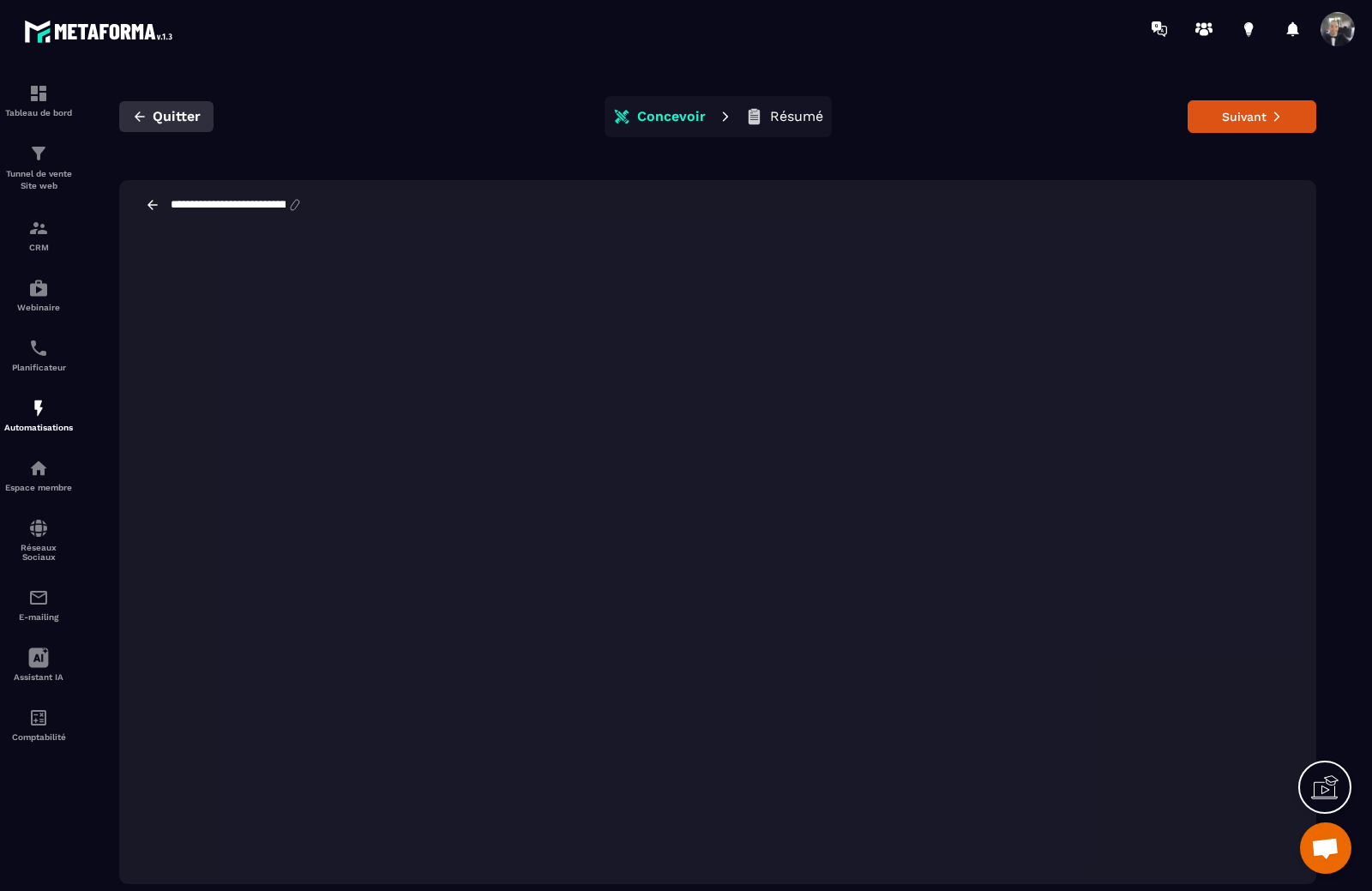
click at [136, 116] on icon "button" at bounding box center [139, 116] width 10 height 9
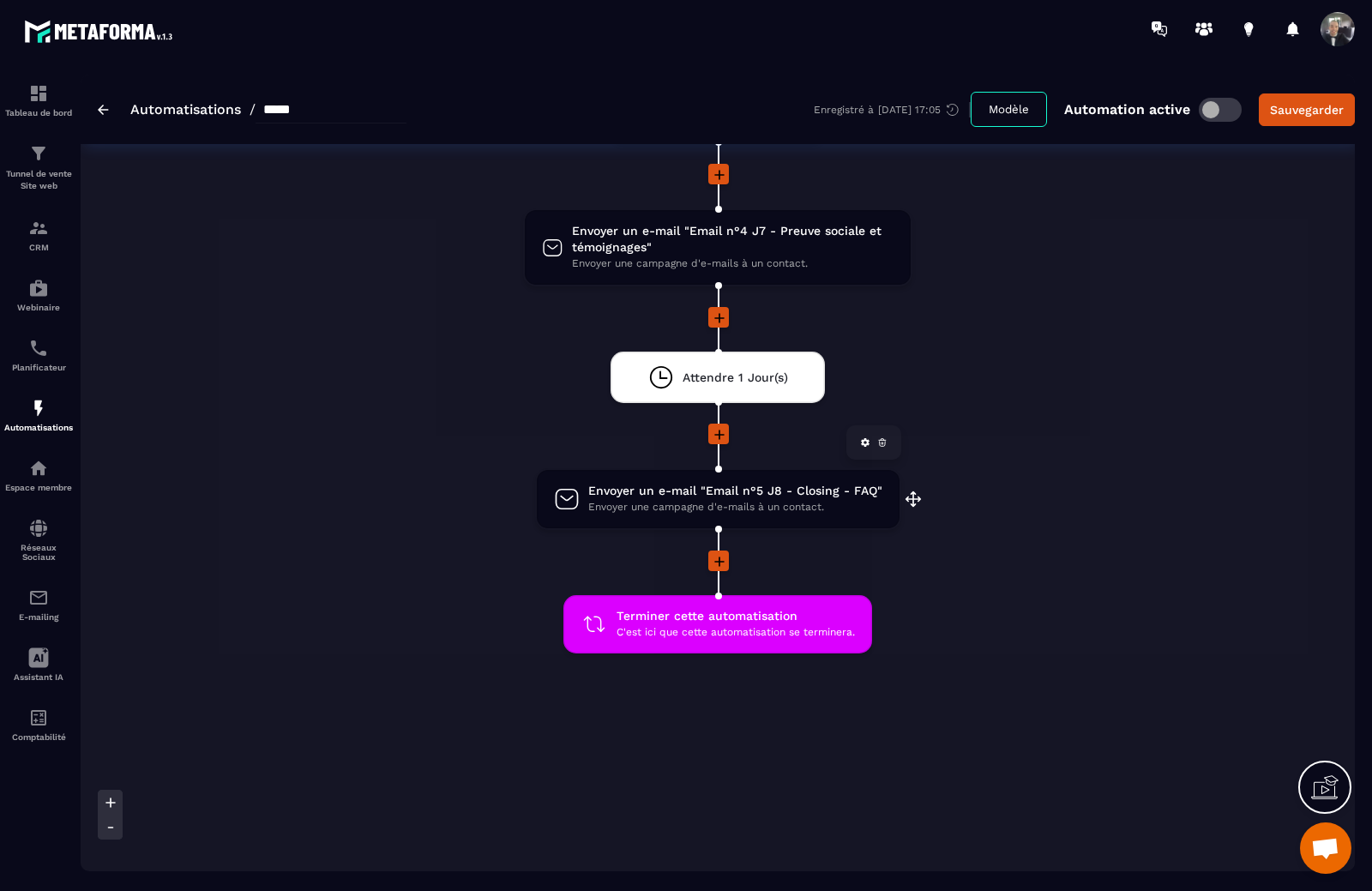
scroll to position [943, 0]
click at [734, 367] on div "Attendre 1 Jour(s)" at bounding box center [719, 376] width 140 height 25
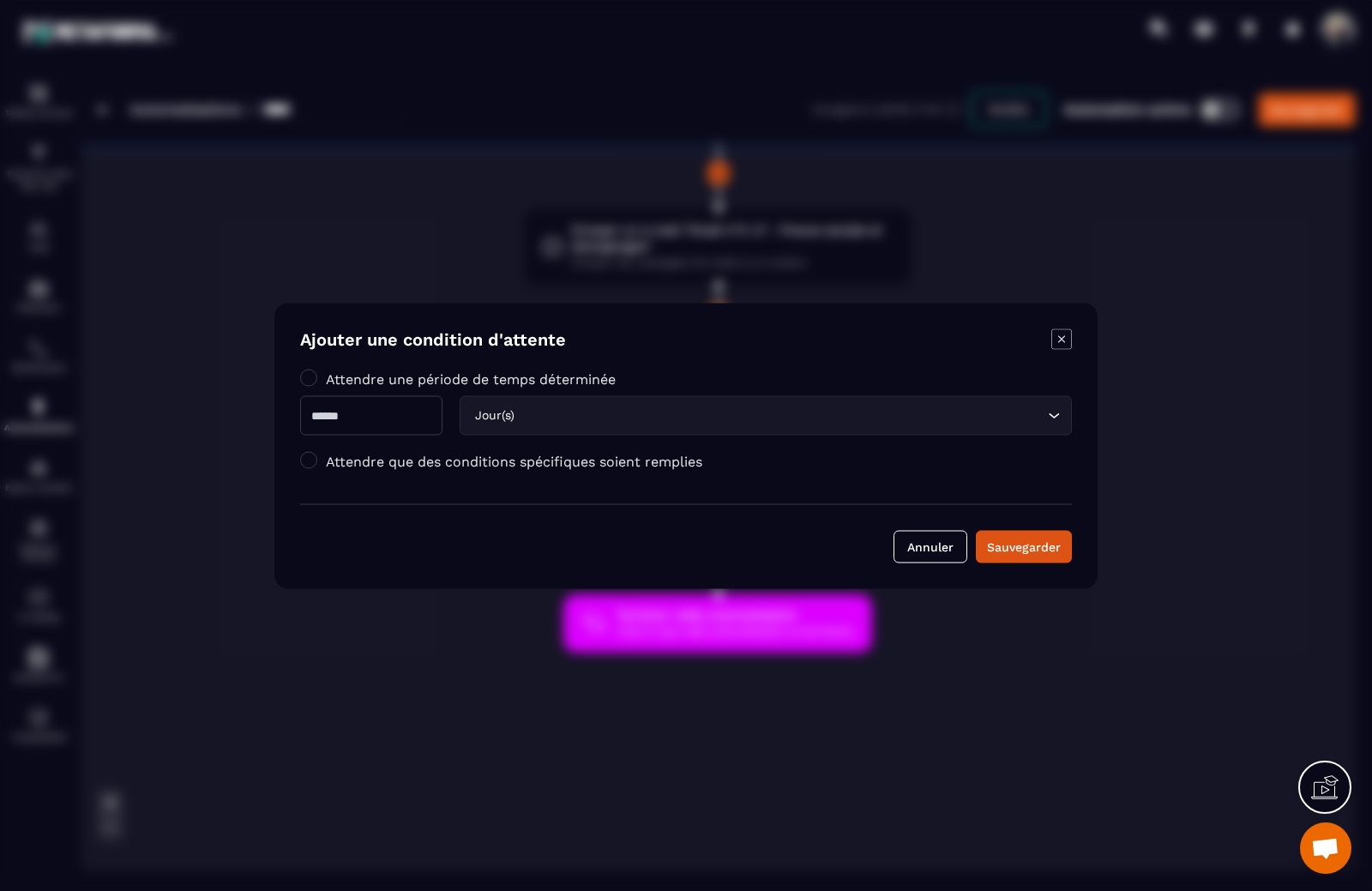
click at [1061, 346] on icon "Modal window" at bounding box center [1061, 338] width 21 height 21
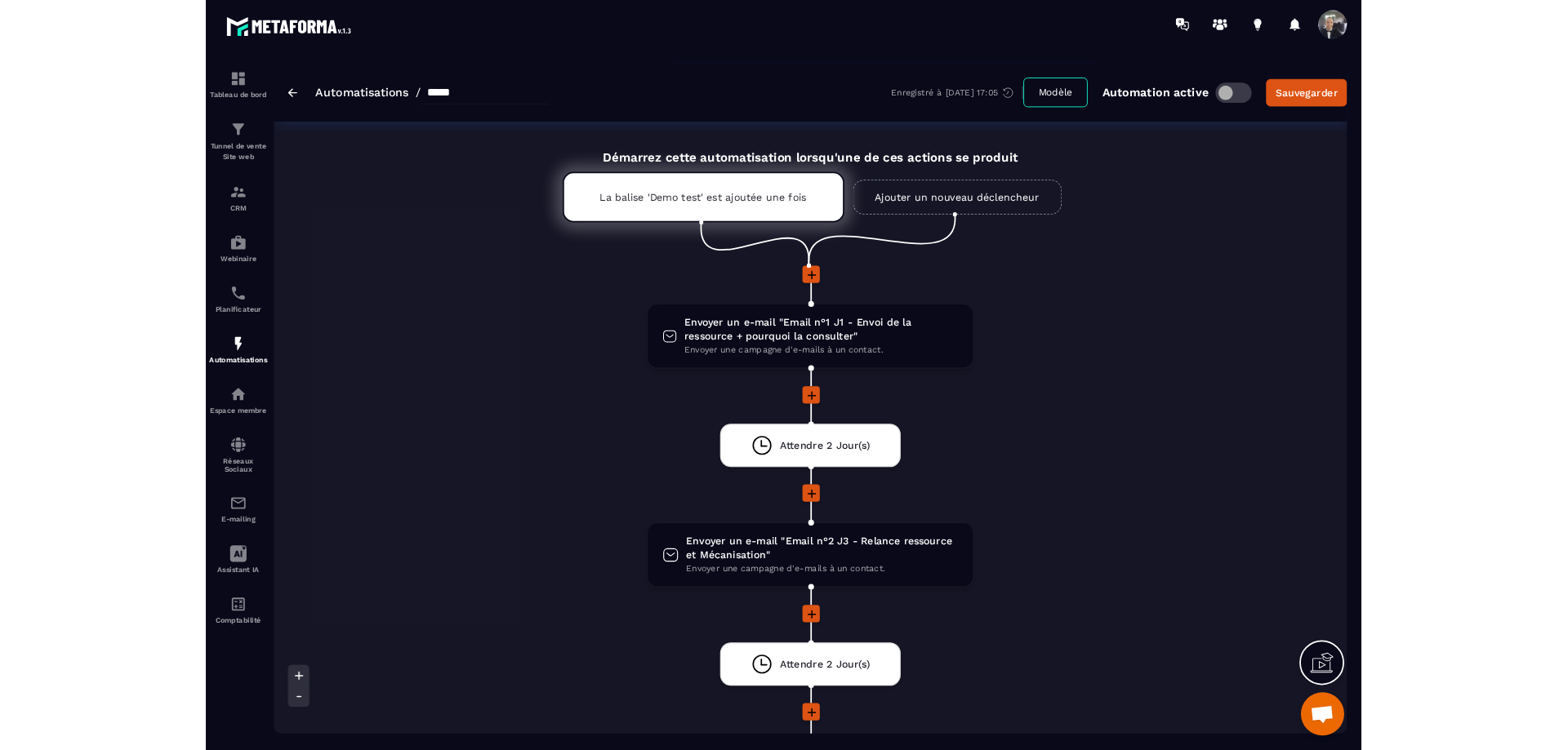
scroll to position [0, 0]
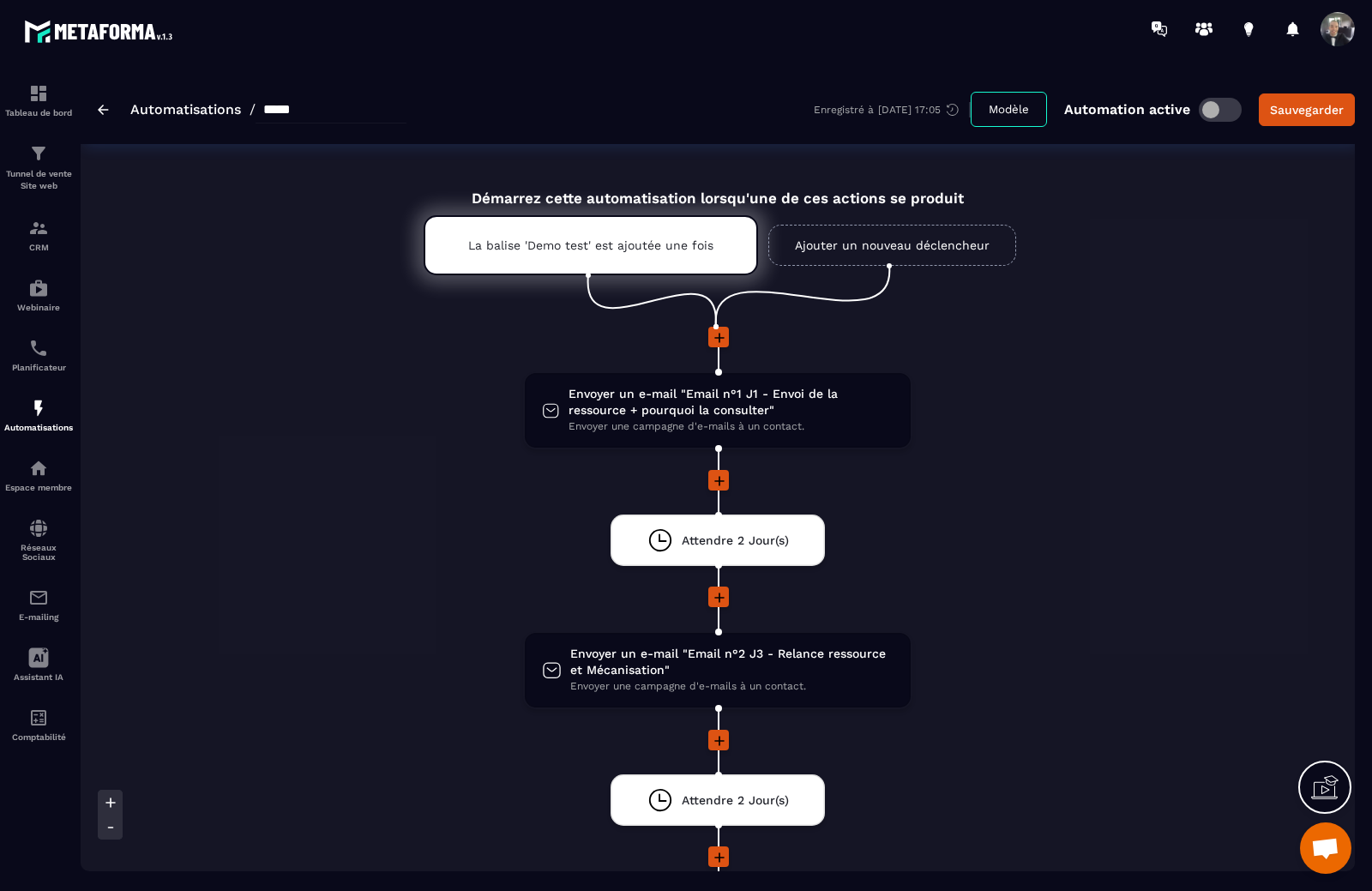
click at [104, 110] on img at bounding box center [104, 109] width 11 height 10
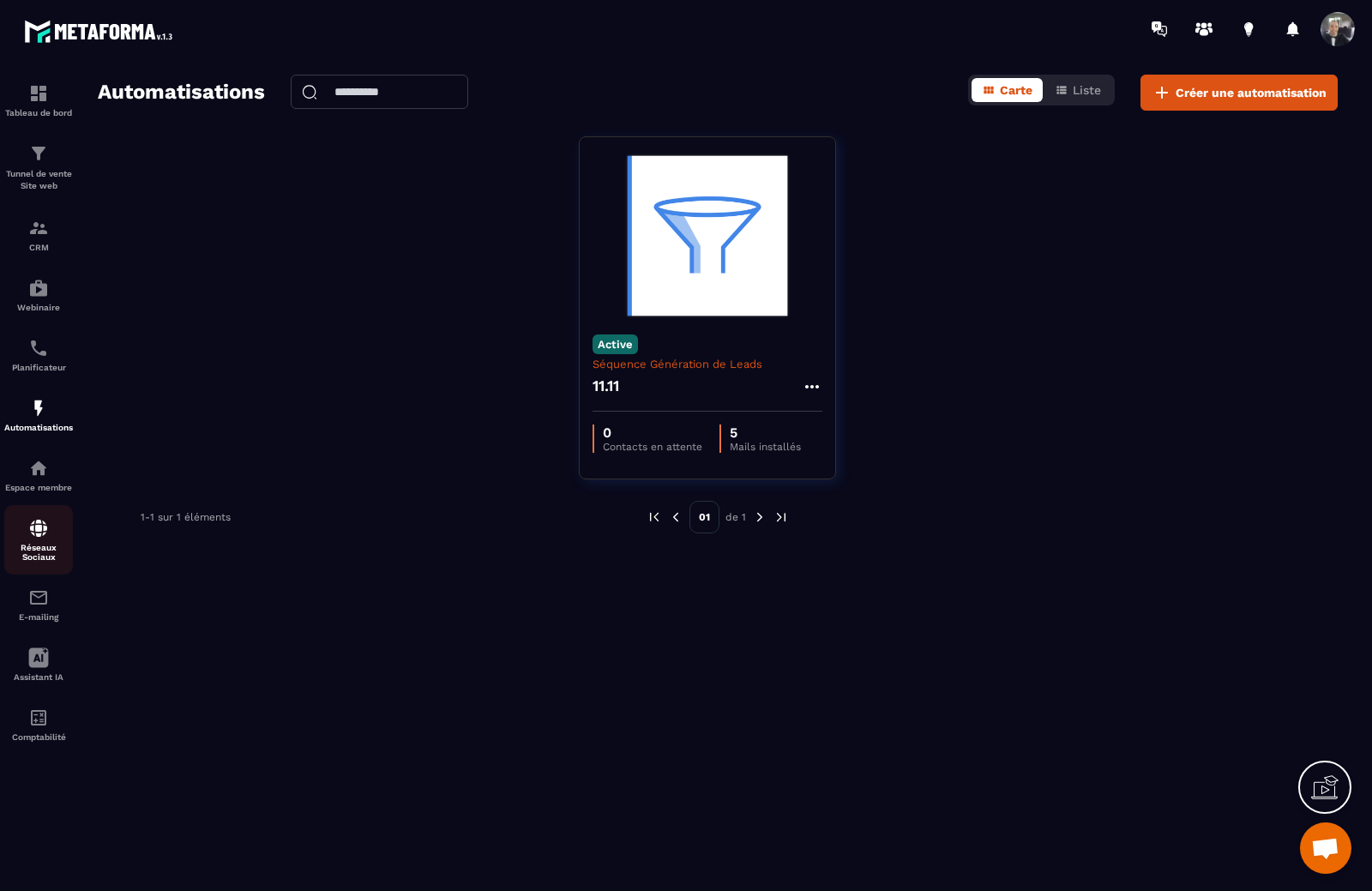
click at [39, 531] on img at bounding box center [38, 528] width 21 height 21
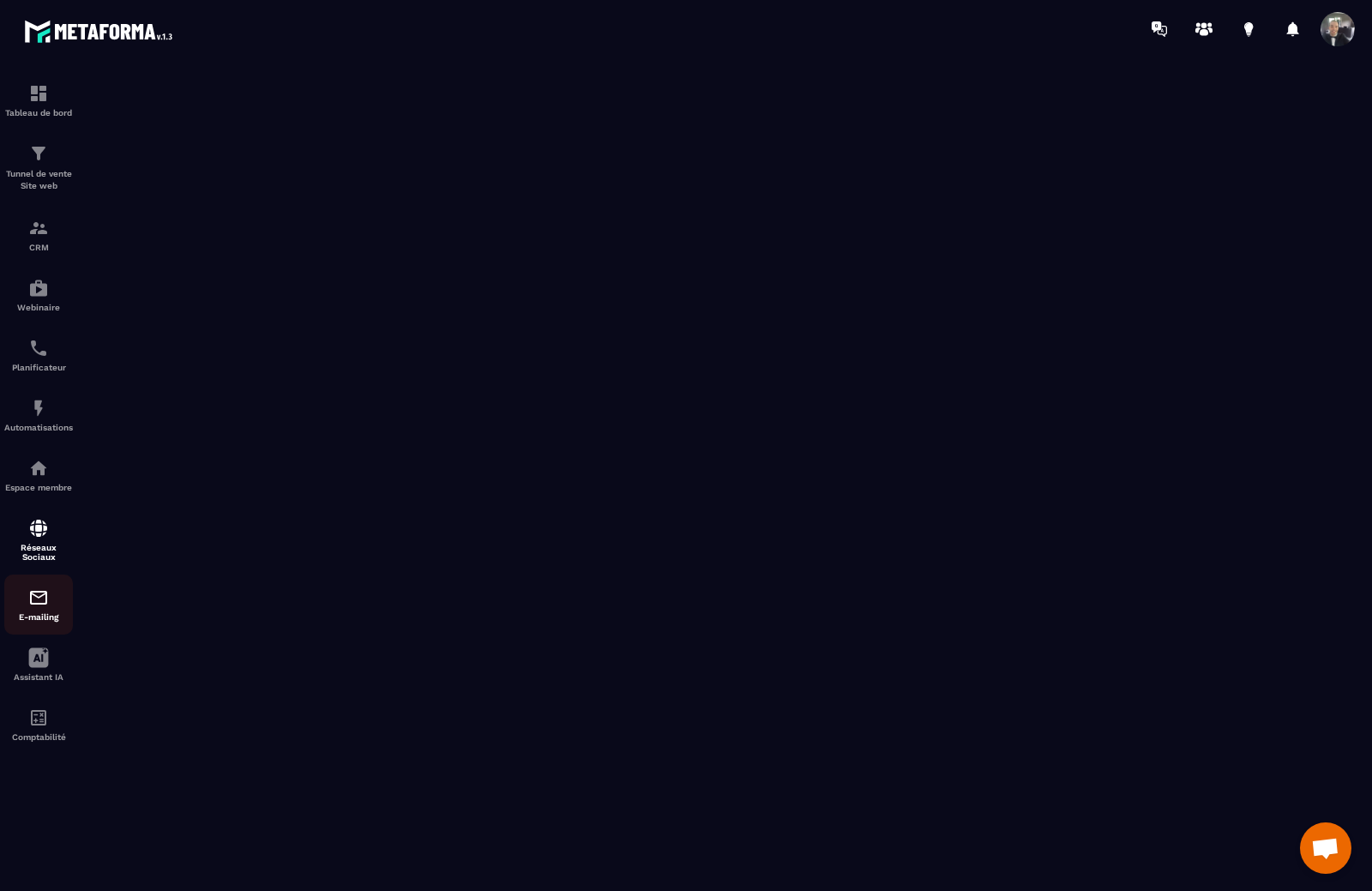
click at [35, 607] on img at bounding box center [38, 598] width 21 height 21
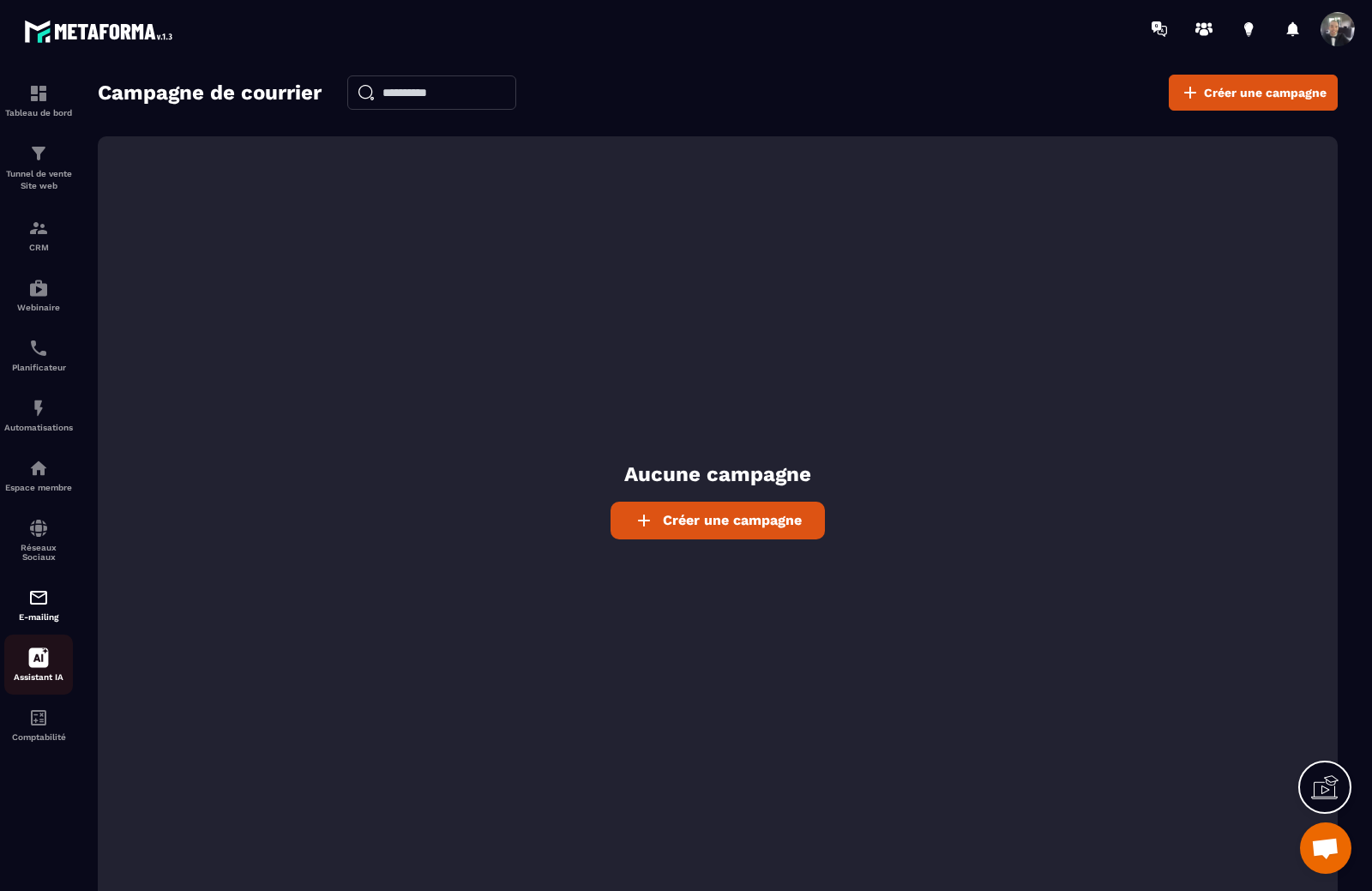
click at [36, 659] on icon at bounding box center [38, 658] width 21 height 21
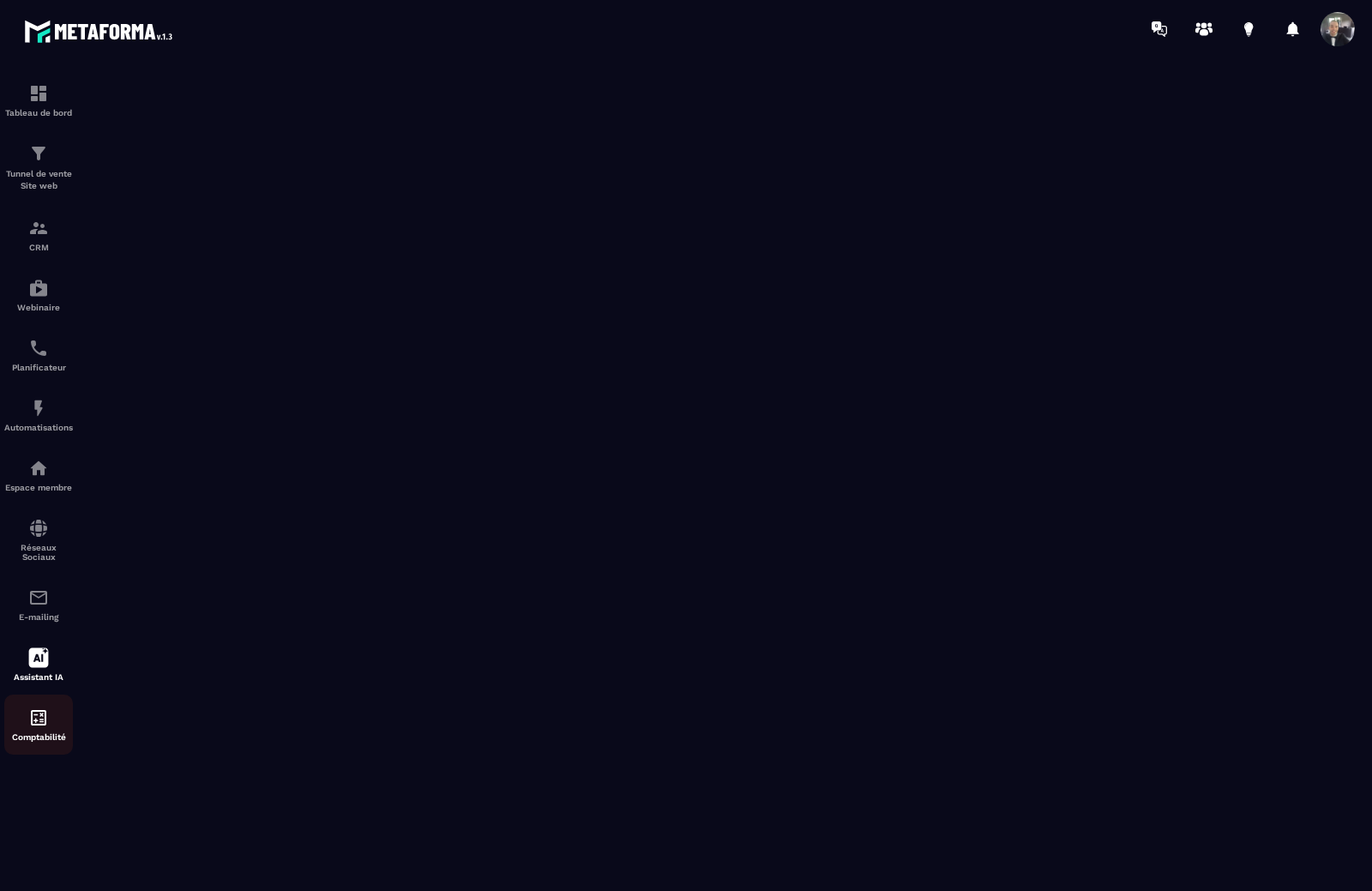
click at [43, 708] on img at bounding box center [38, 718] width 21 height 21
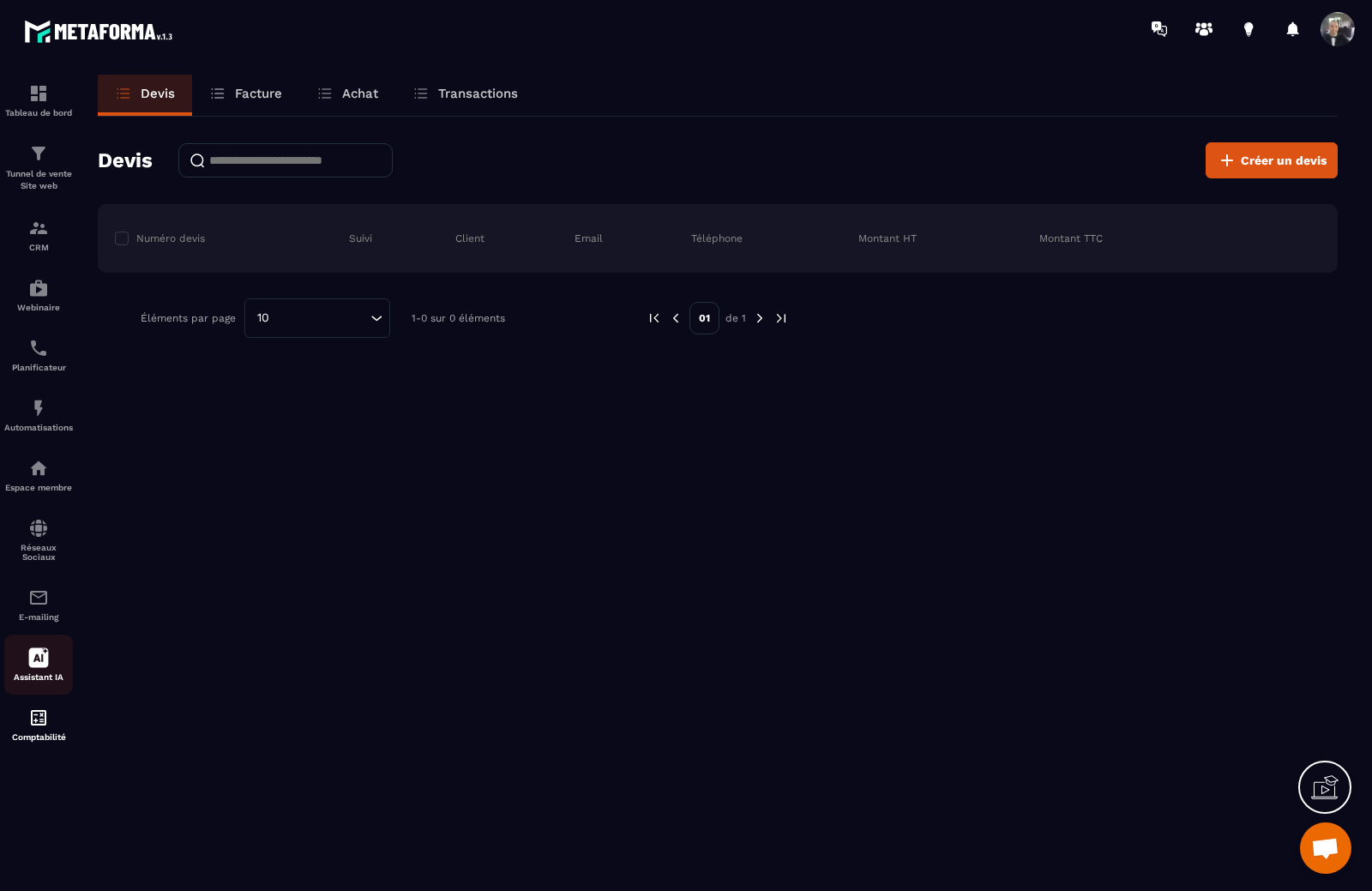
click at [36, 664] on icon at bounding box center [39, 658] width 20 height 20
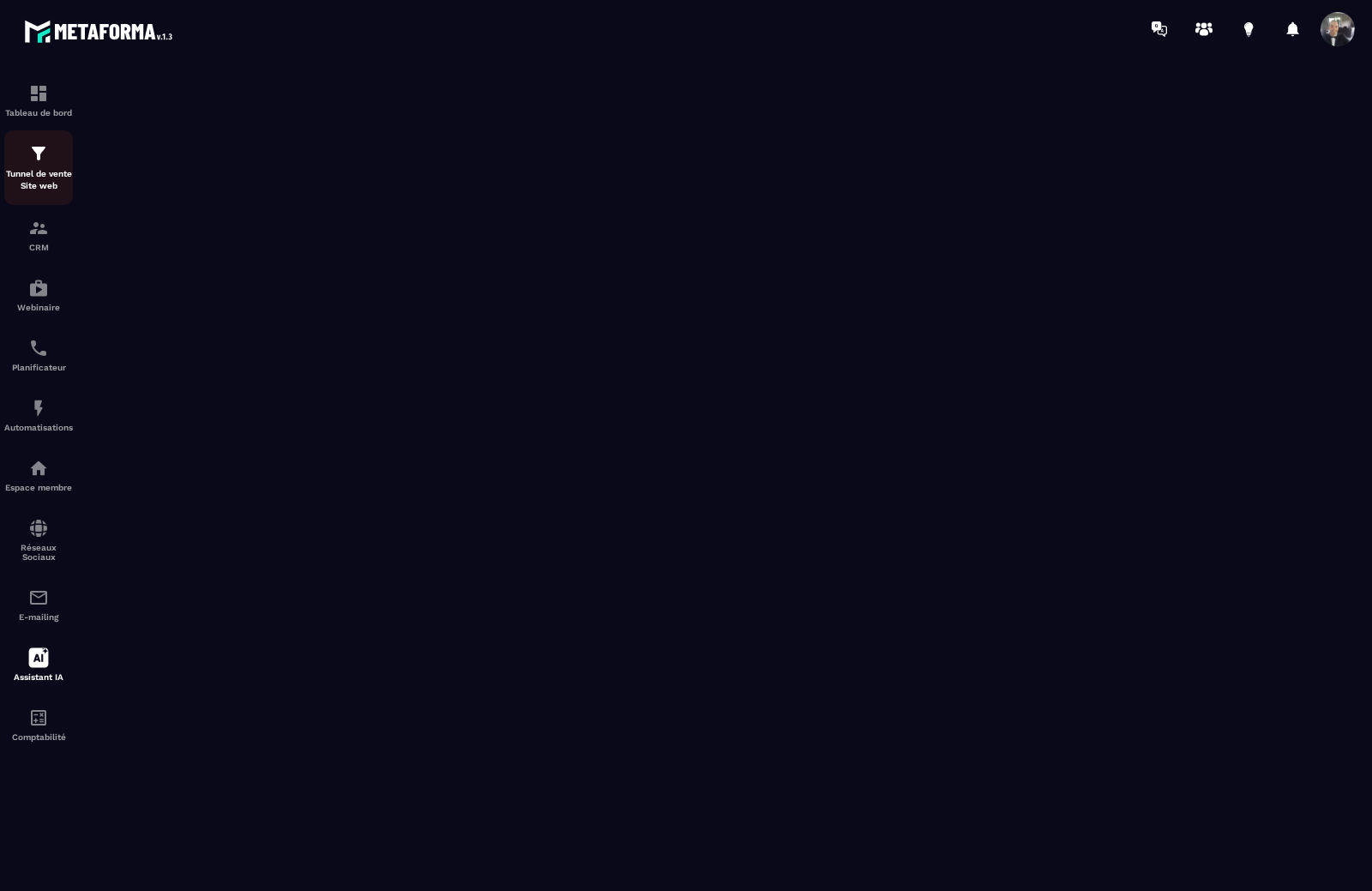
click at [30, 167] on div "Tunnel de vente Site web" at bounding box center [39, 168] width 69 height 49
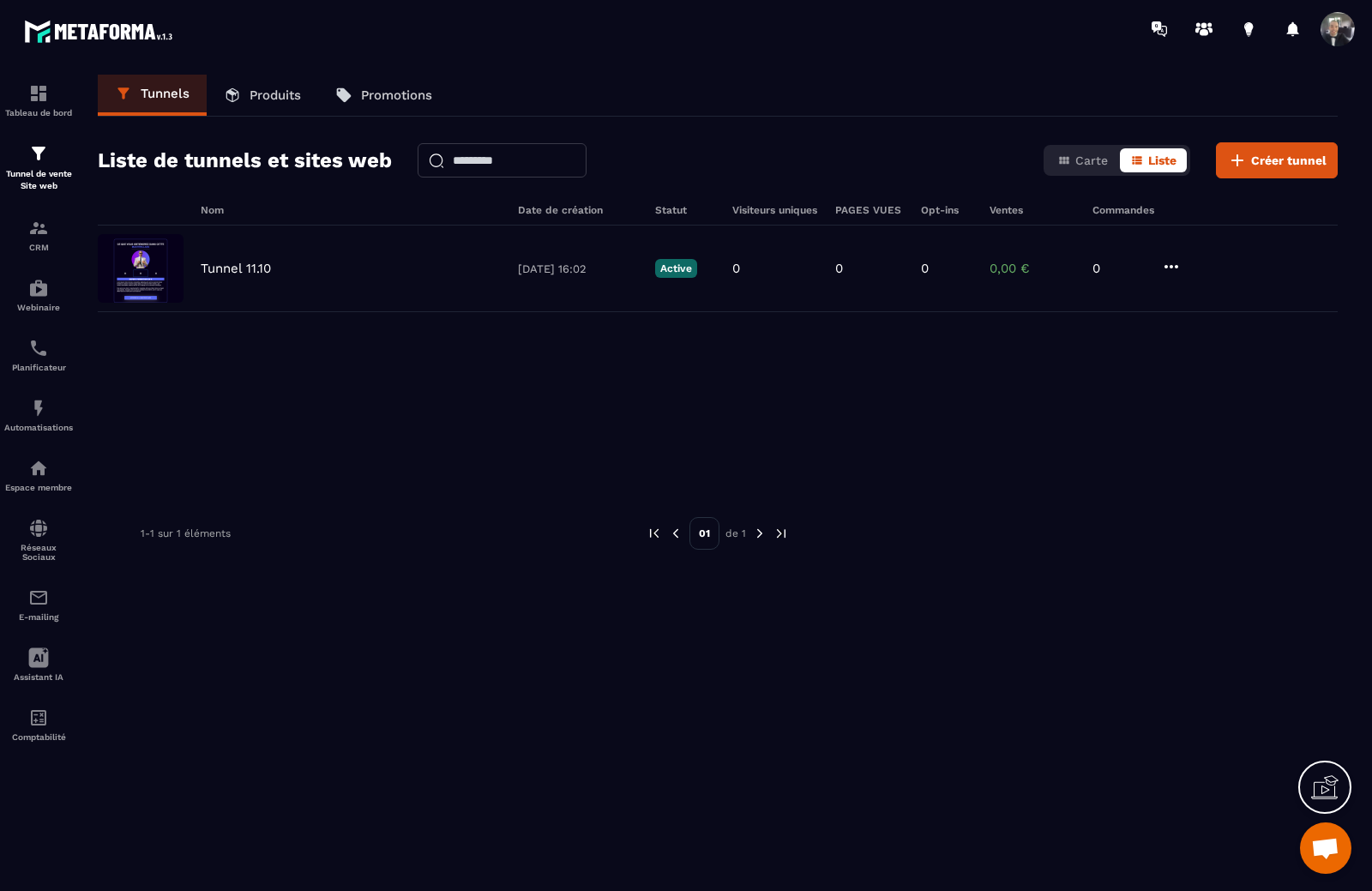
click at [685, 82] on div "Tunnels Produits Promotions" at bounding box center [718, 95] width 1240 height 42
